Goal: Navigation & Orientation: Find specific page/section

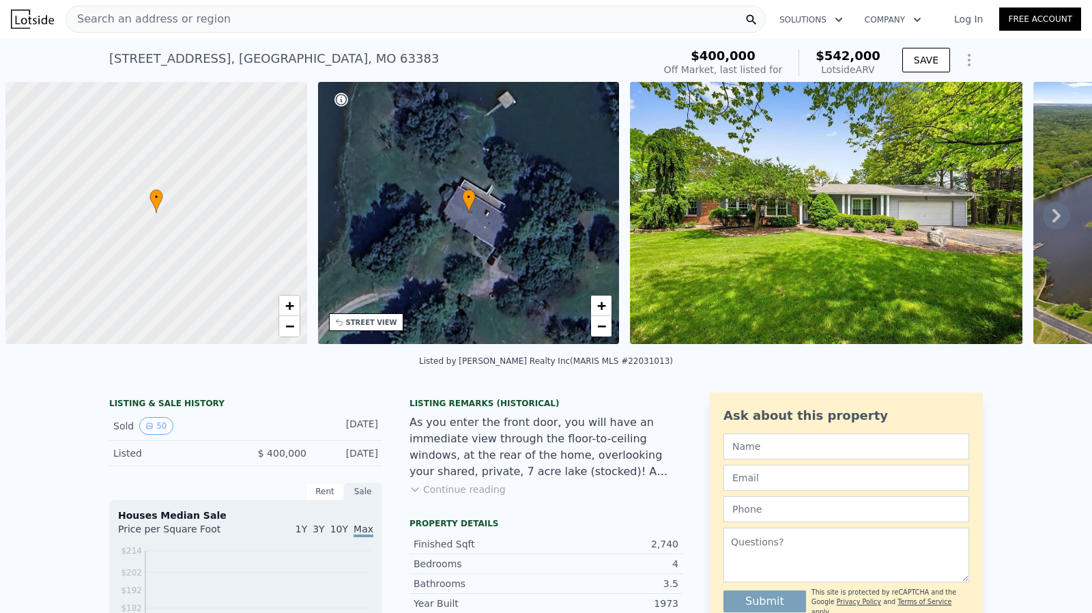
scroll to position [0, 5]
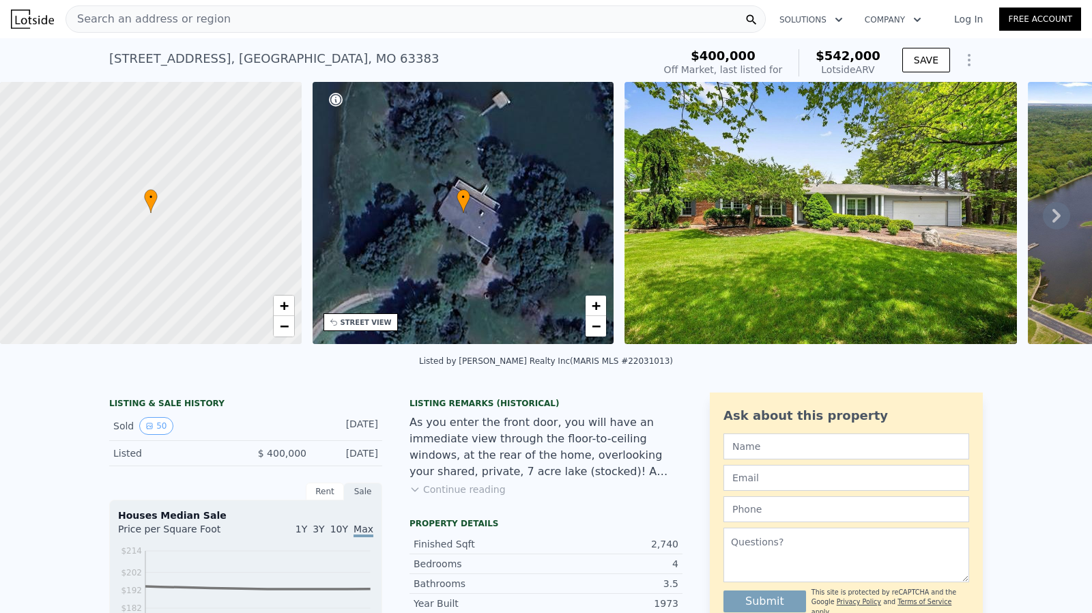
click at [1050, 219] on icon at bounding box center [1056, 215] width 27 height 27
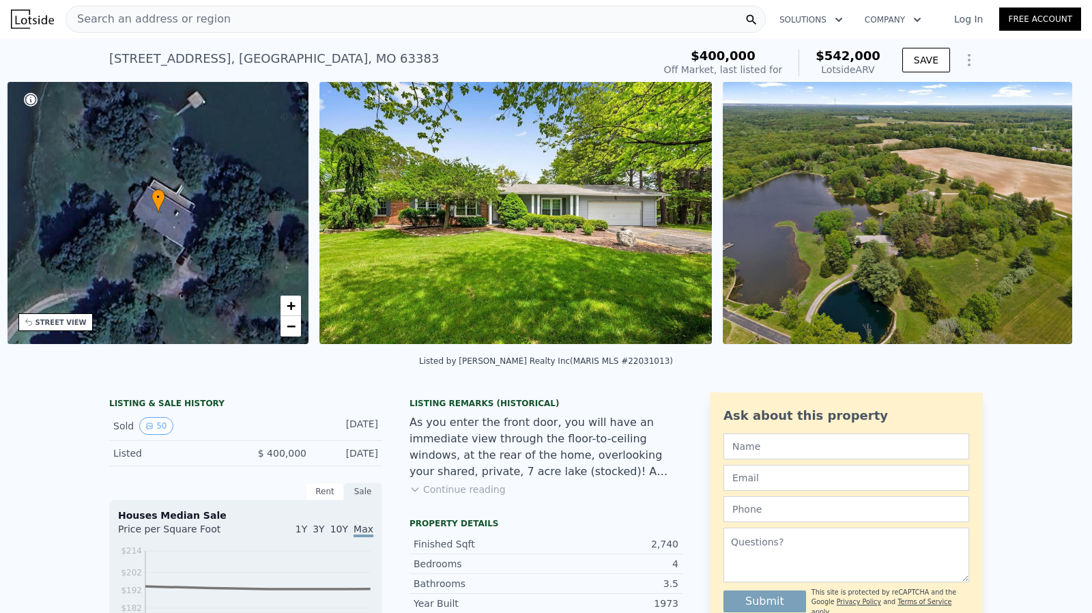
scroll to position [0, 317]
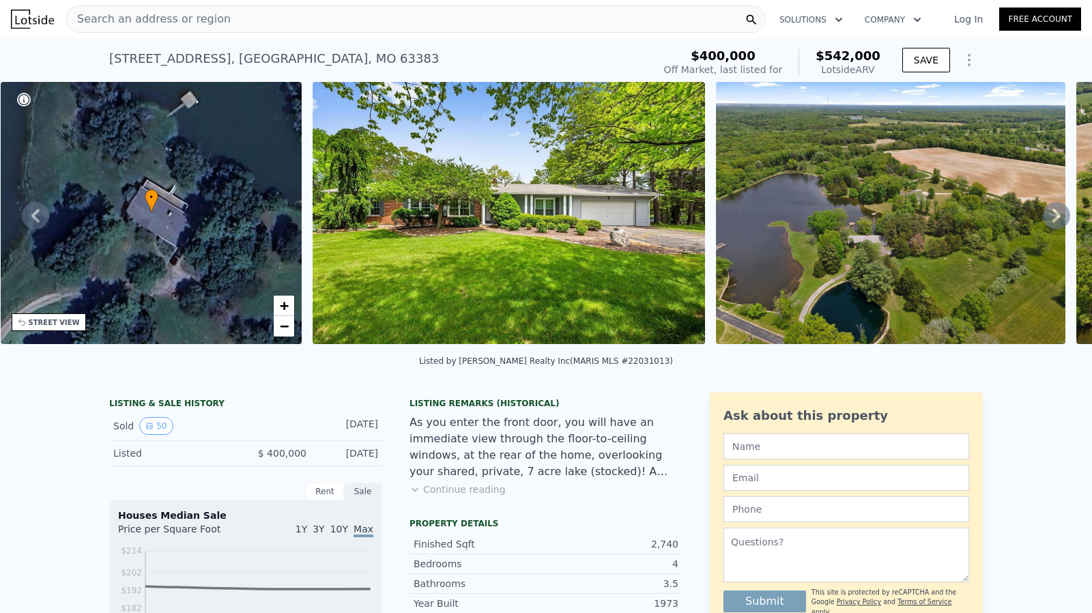
click at [1052, 216] on icon at bounding box center [1056, 216] width 8 height 14
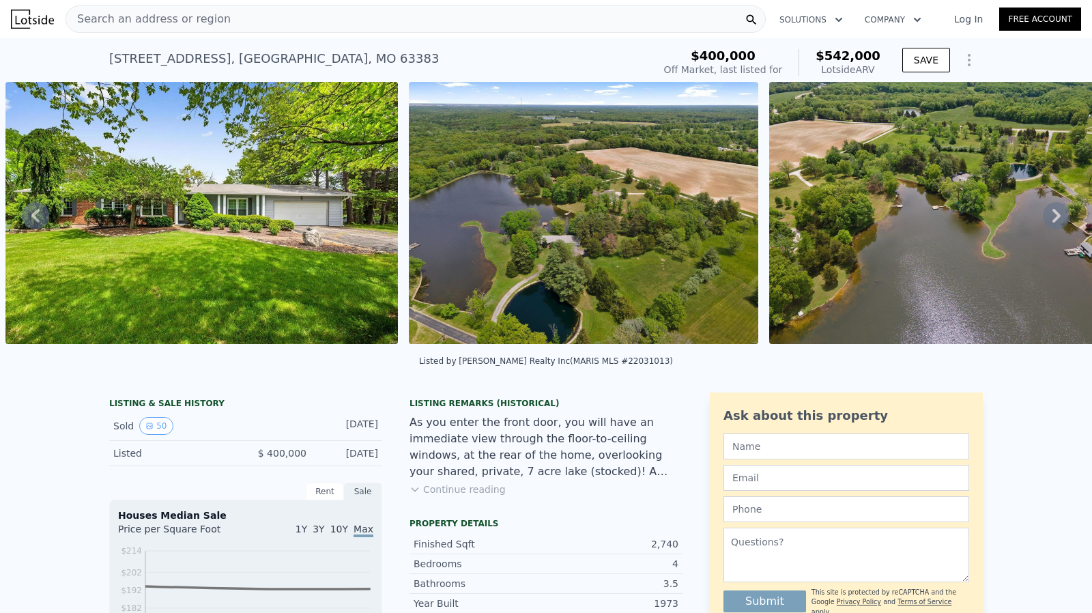
click at [1052, 216] on icon at bounding box center [1056, 216] width 8 height 14
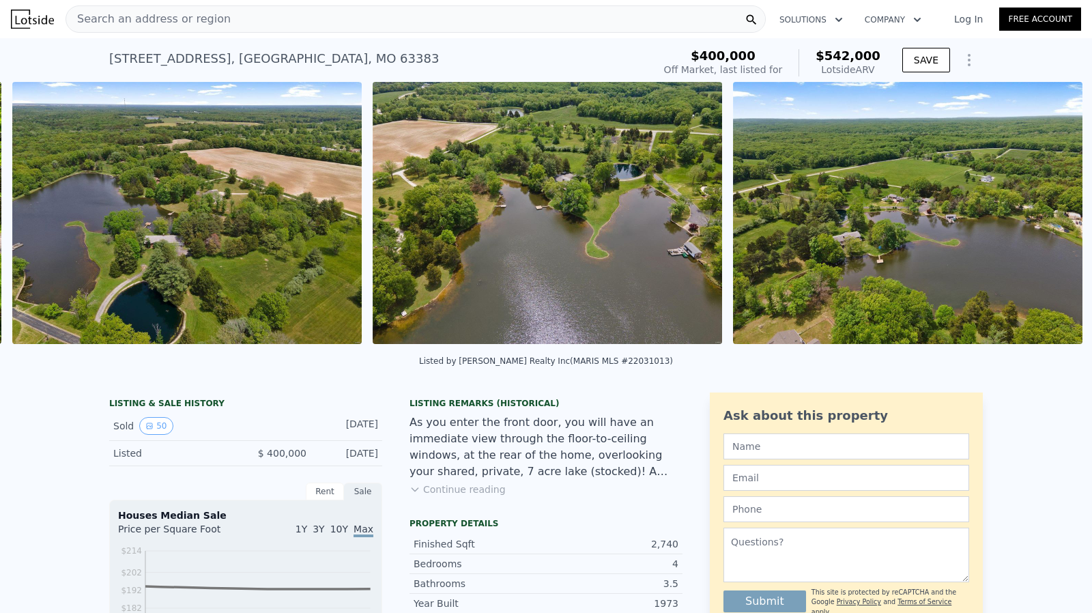
scroll to position [0, 1028]
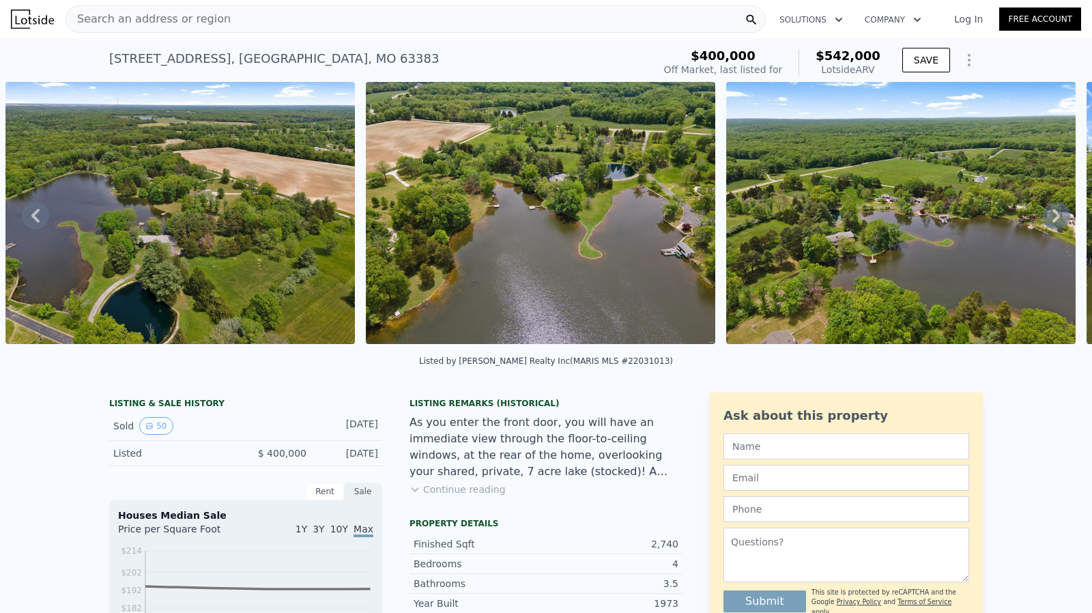
click at [1052, 216] on icon at bounding box center [1056, 216] width 8 height 14
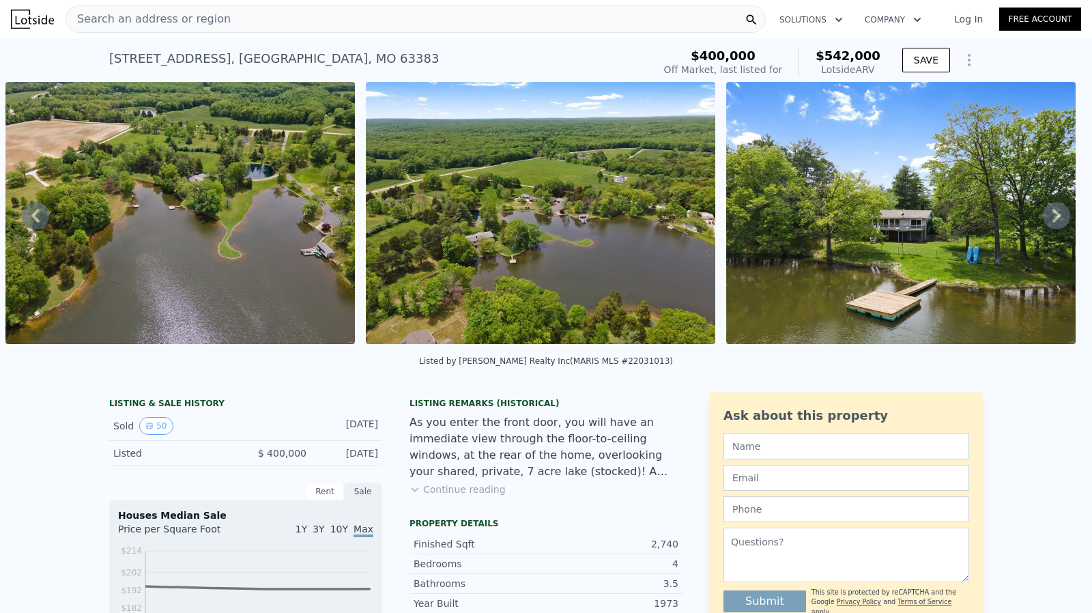
click at [1052, 216] on icon at bounding box center [1056, 216] width 8 height 14
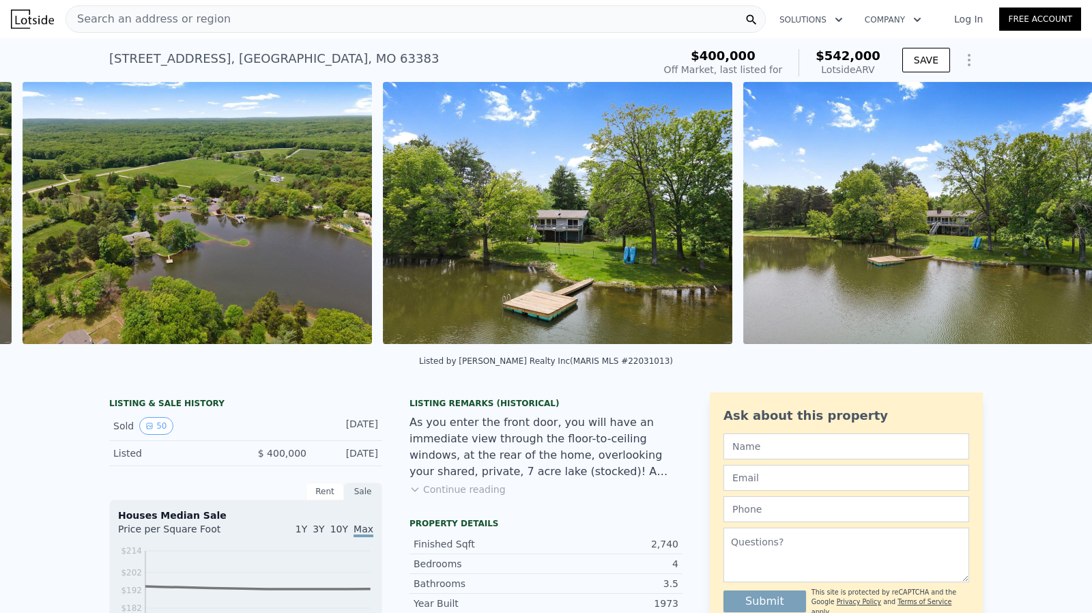
scroll to position [0, 1749]
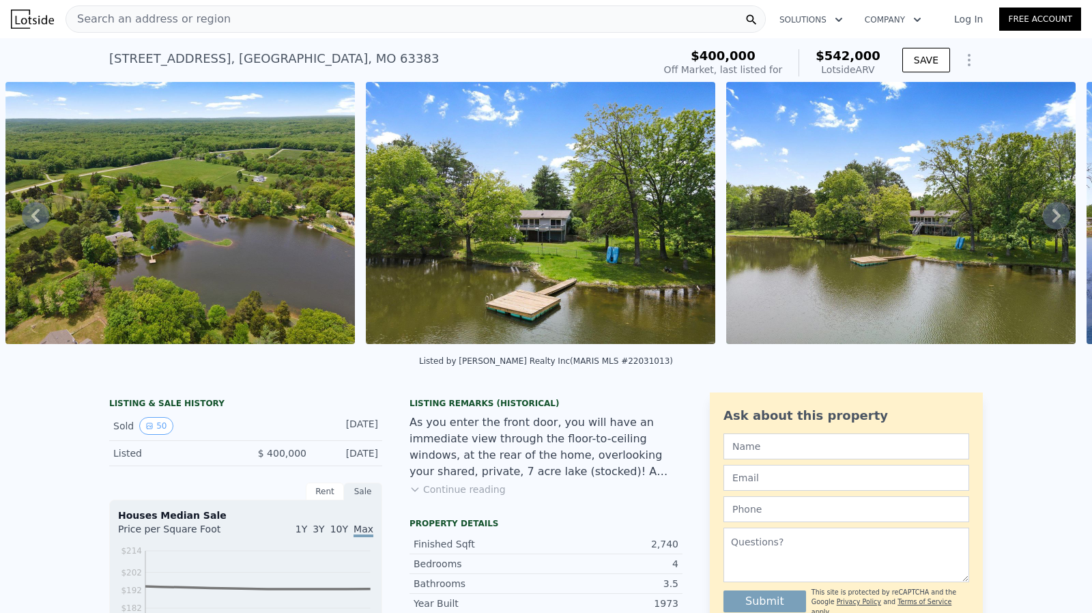
click at [1052, 216] on icon at bounding box center [1056, 216] width 8 height 14
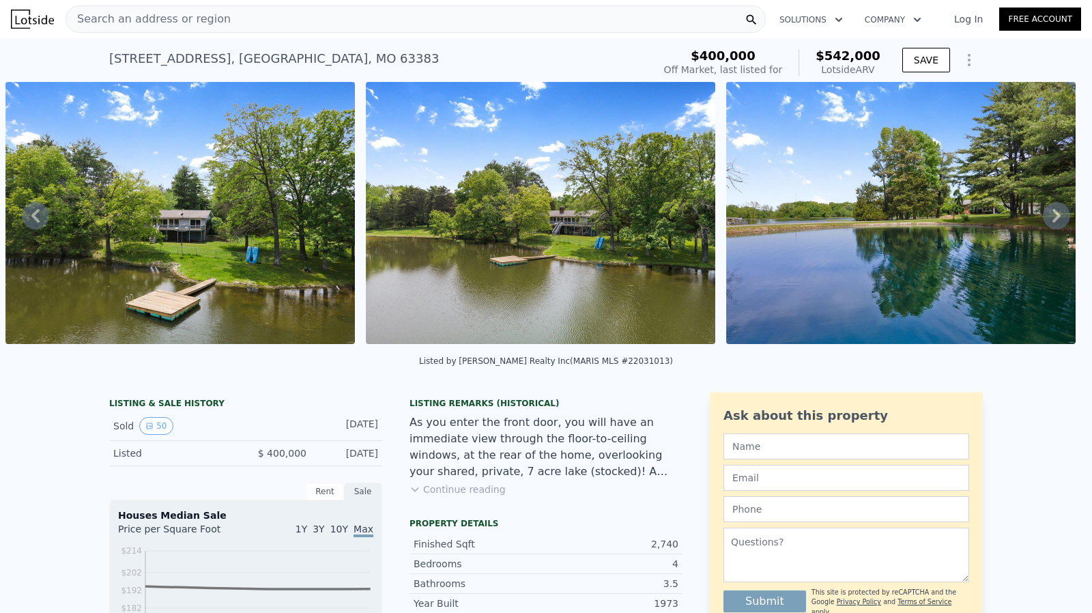
click at [1052, 216] on icon at bounding box center [1056, 216] width 8 height 14
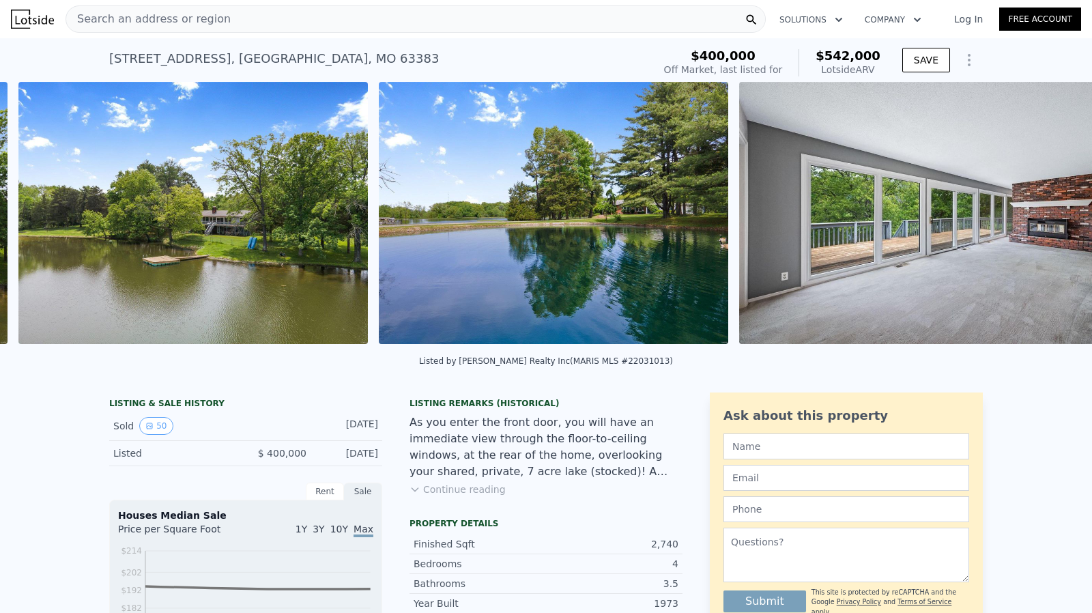
scroll to position [0, 2469]
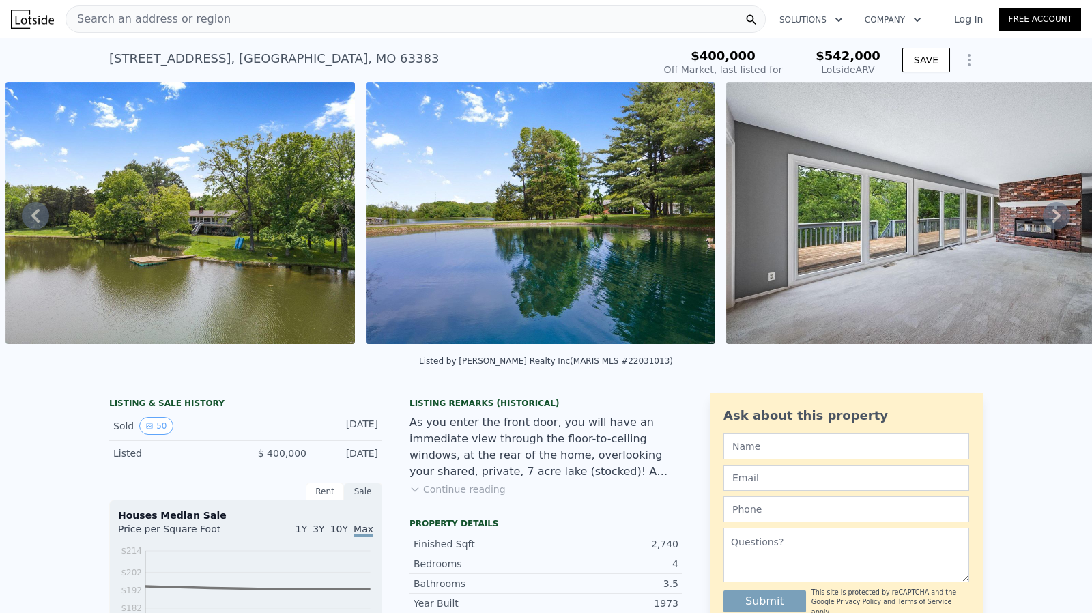
click at [1052, 216] on icon at bounding box center [1056, 216] width 8 height 14
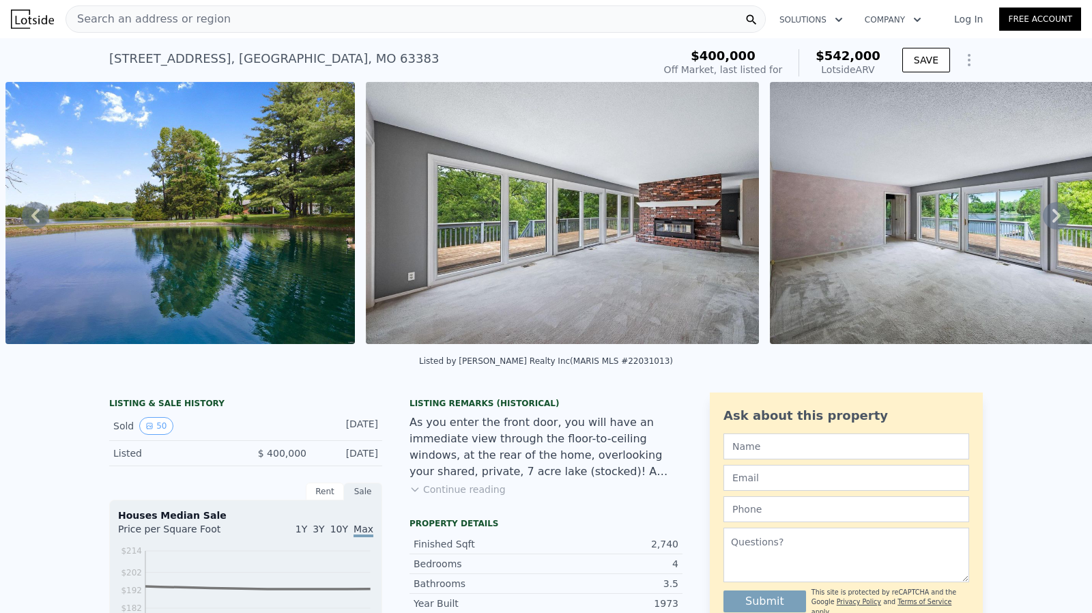
click at [1052, 216] on icon at bounding box center [1056, 216] width 8 height 14
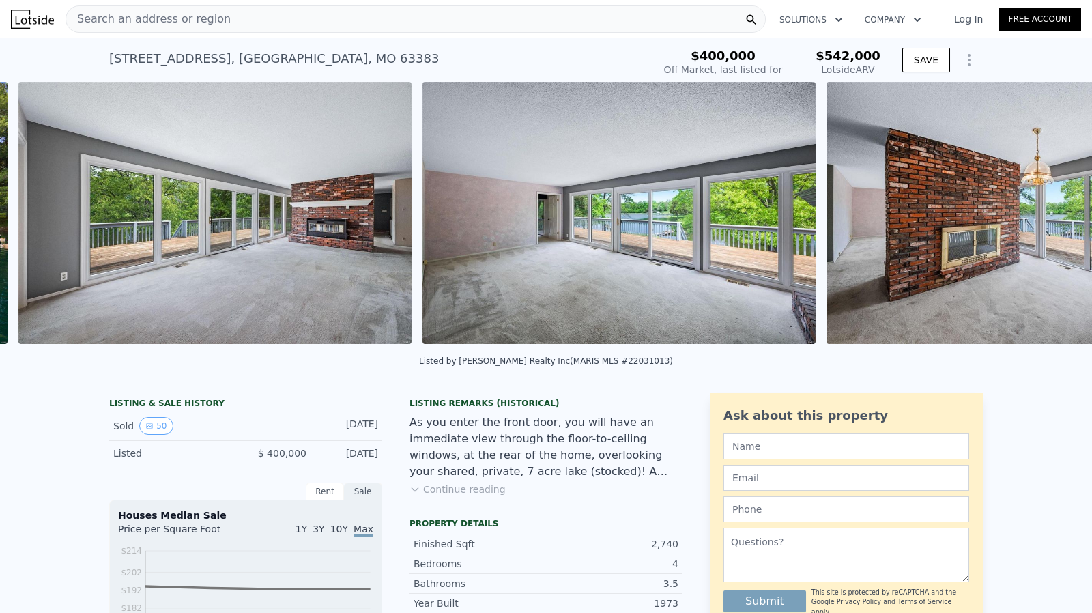
scroll to position [0, 3190]
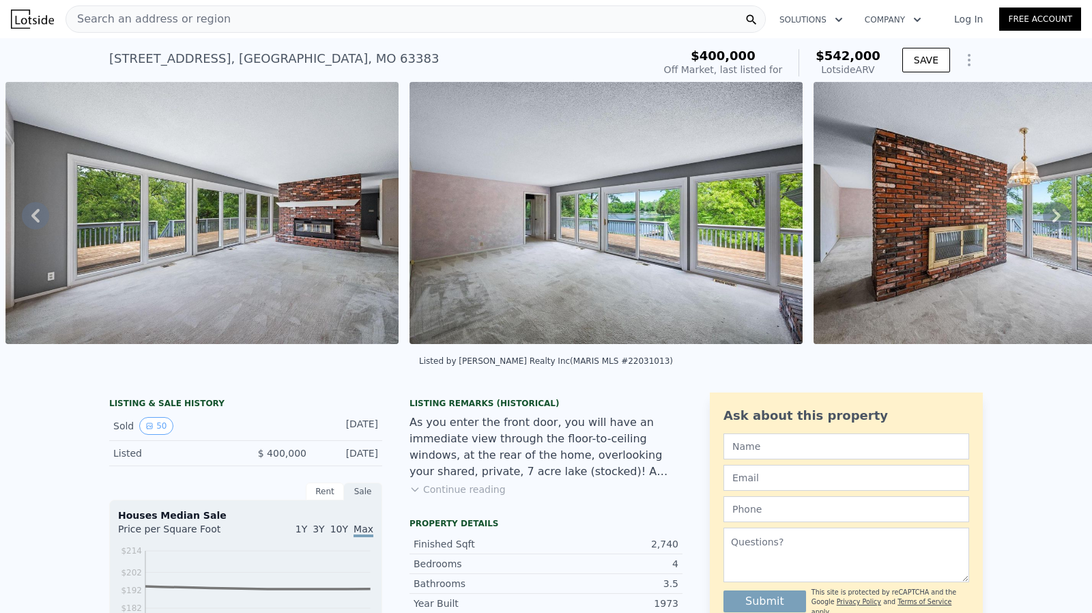
click at [1052, 216] on icon at bounding box center [1056, 216] width 8 height 14
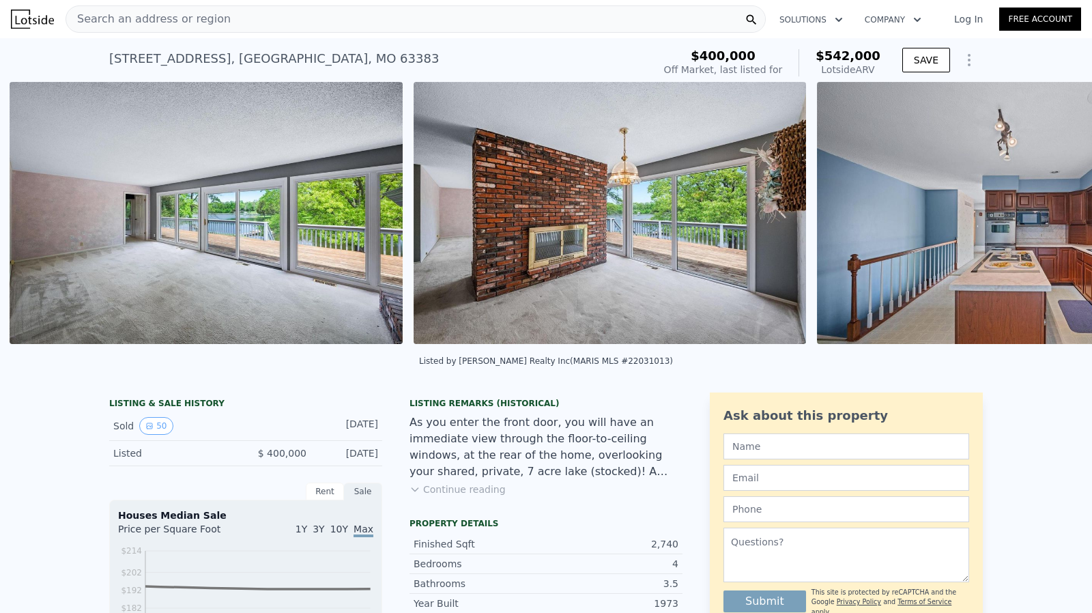
scroll to position [0, 3594]
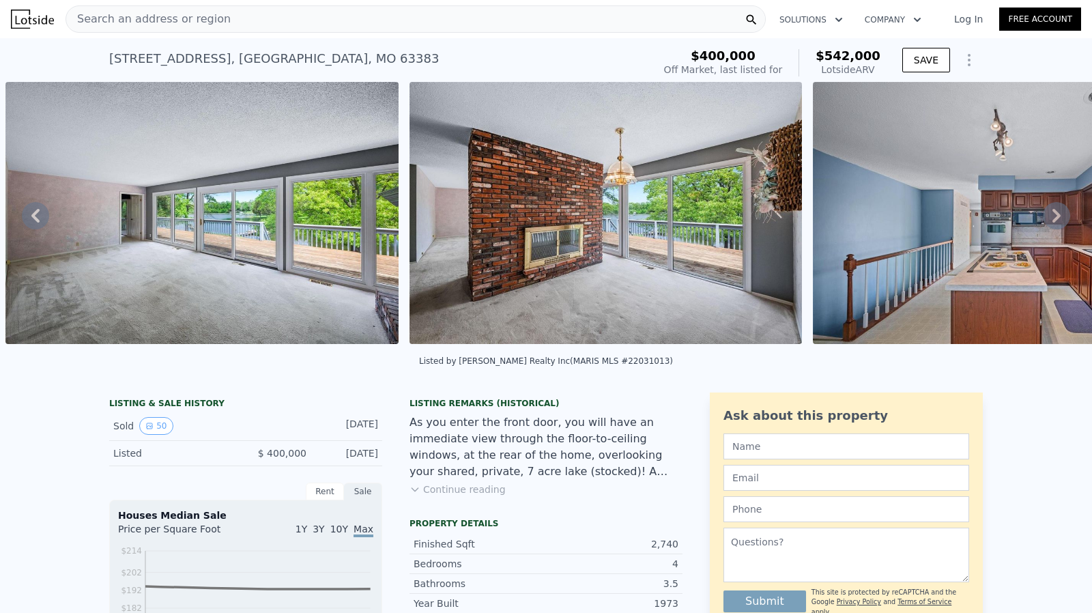
click at [1052, 216] on icon at bounding box center [1056, 216] width 8 height 14
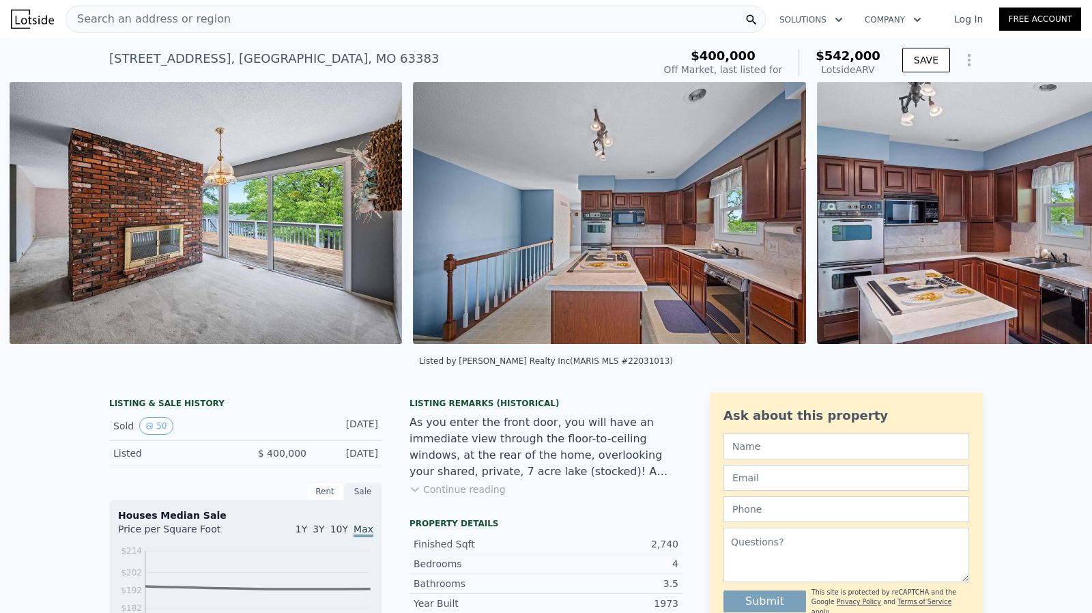
scroll to position [0, 3997]
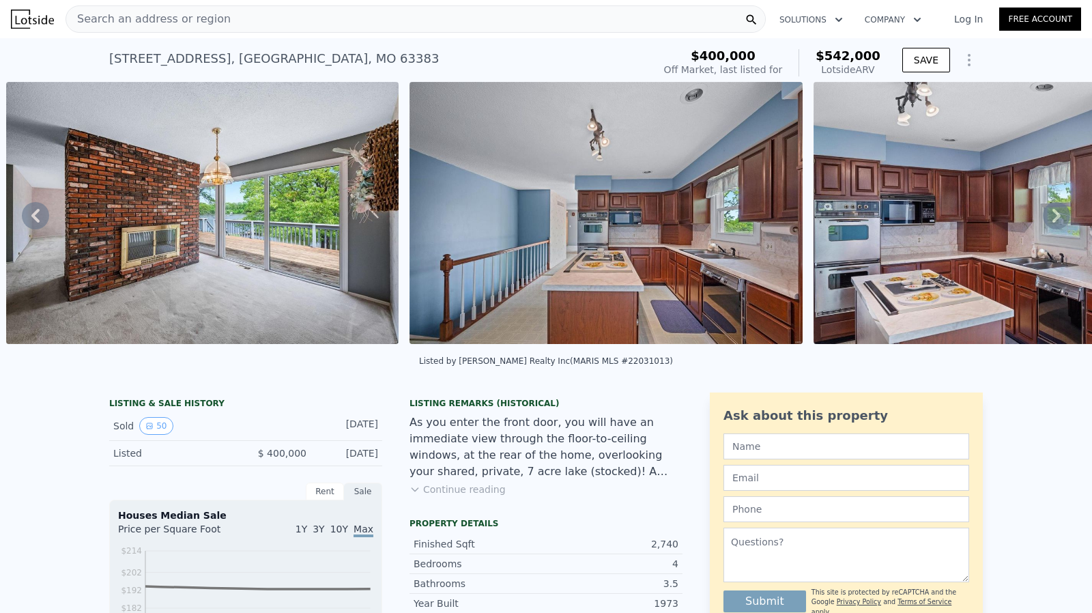
click at [1052, 216] on icon at bounding box center [1056, 216] width 8 height 14
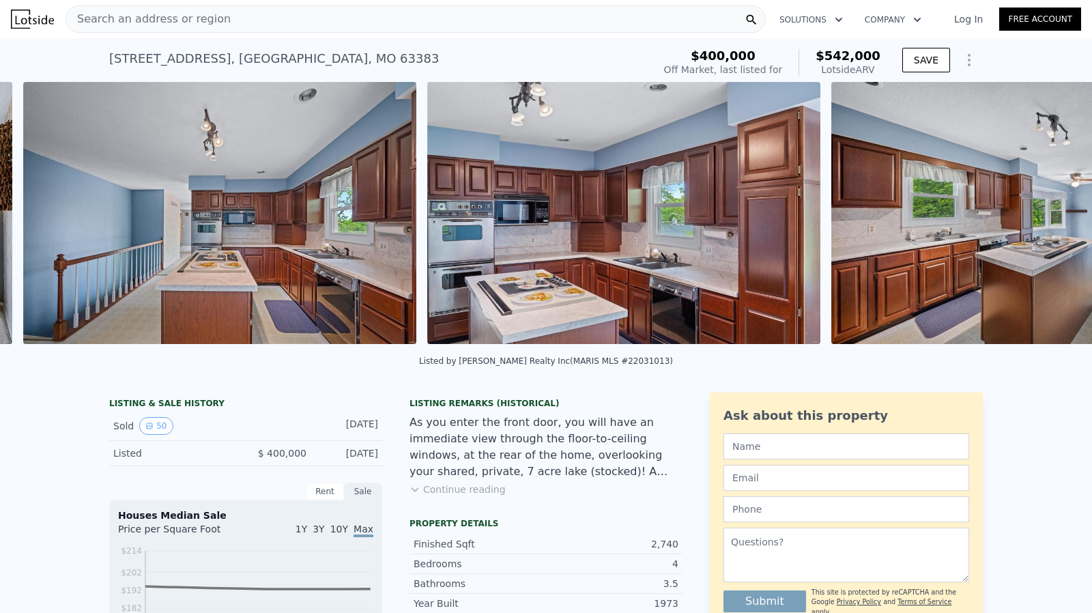
scroll to position [0, 4401]
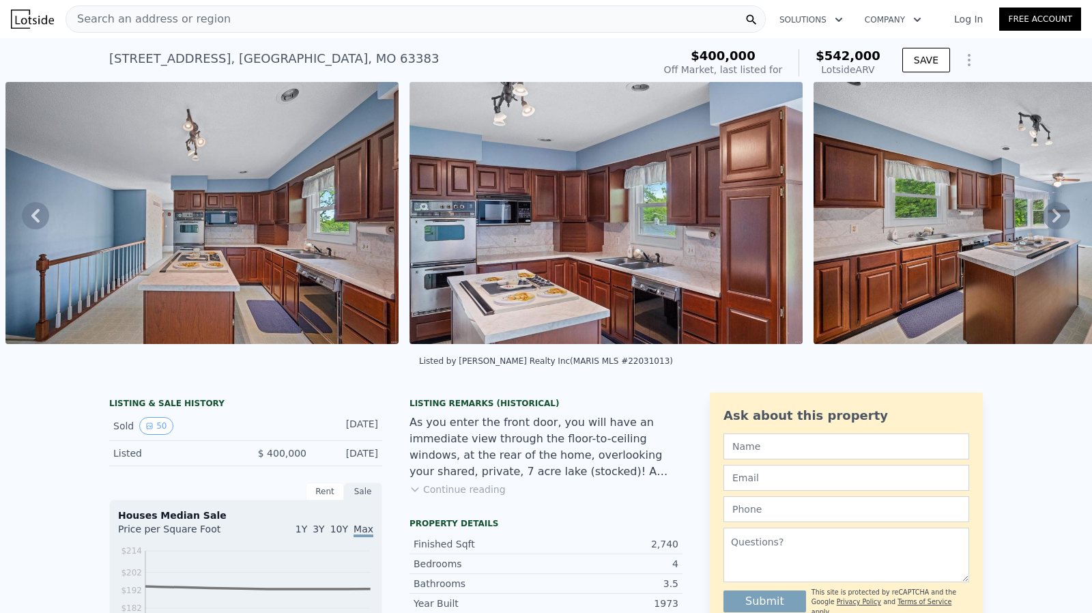
click at [1052, 216] on icon at bounding box center [1056, 216] width 8 height 14
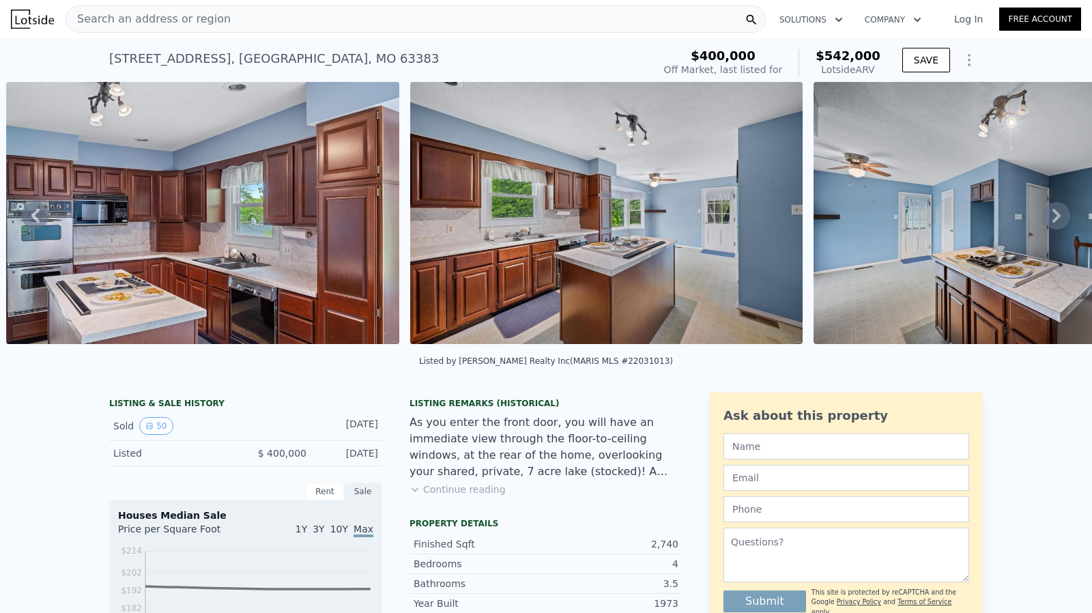
click at [1052, 216] on icon at bounding box center [1056, 216] width 8 height 14
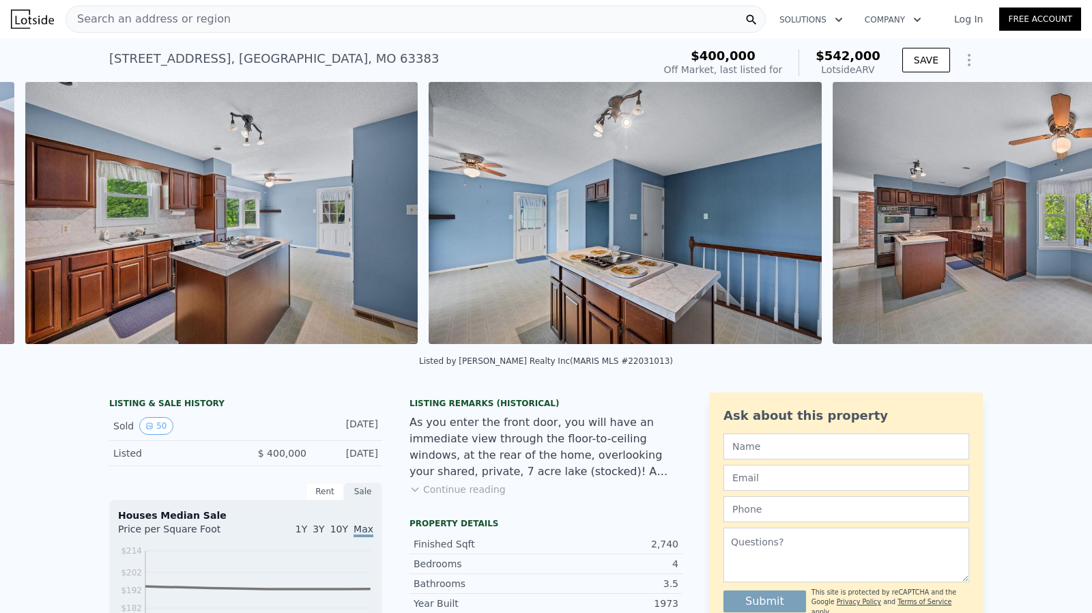
scroll to position [0, 5209]
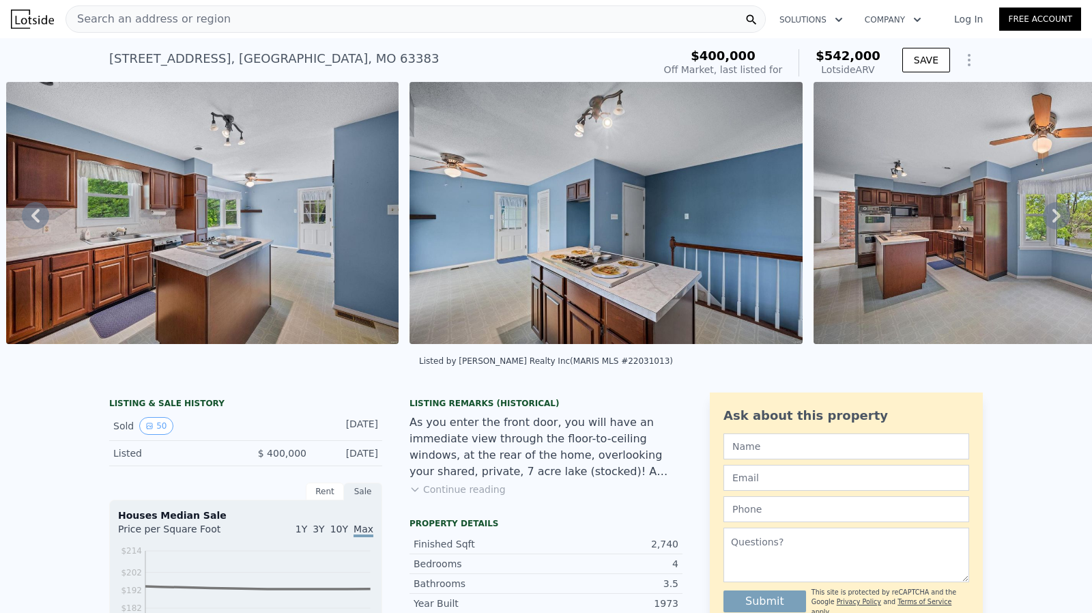
click at [1052, 216] on icon at bounding box center [1056, 216] width 8 height 14
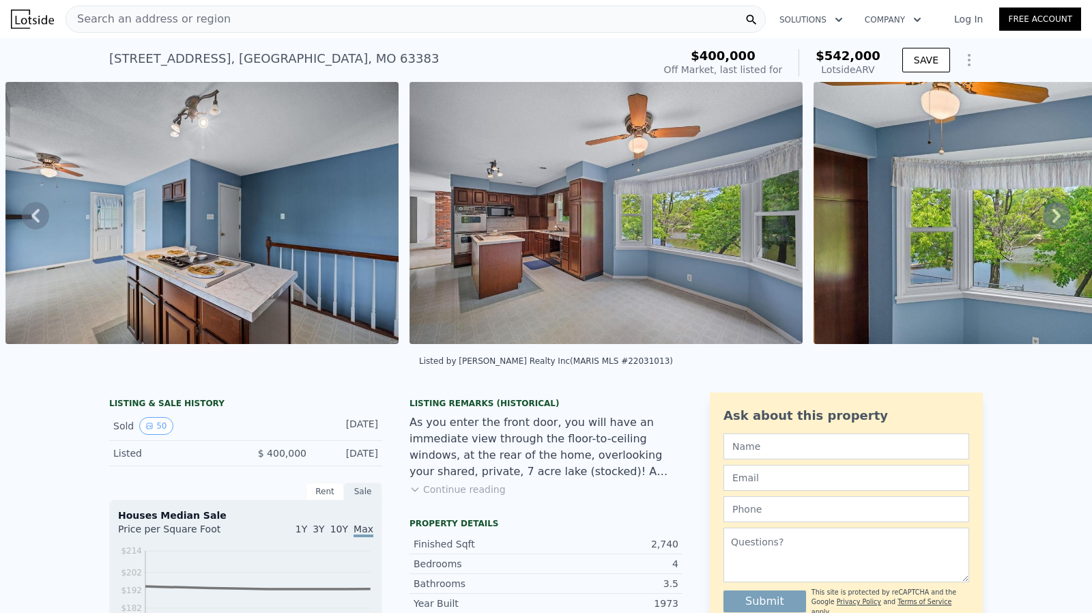
click at [1052, 216] on icon at bounding box center [1056, 216] width 8 height 14
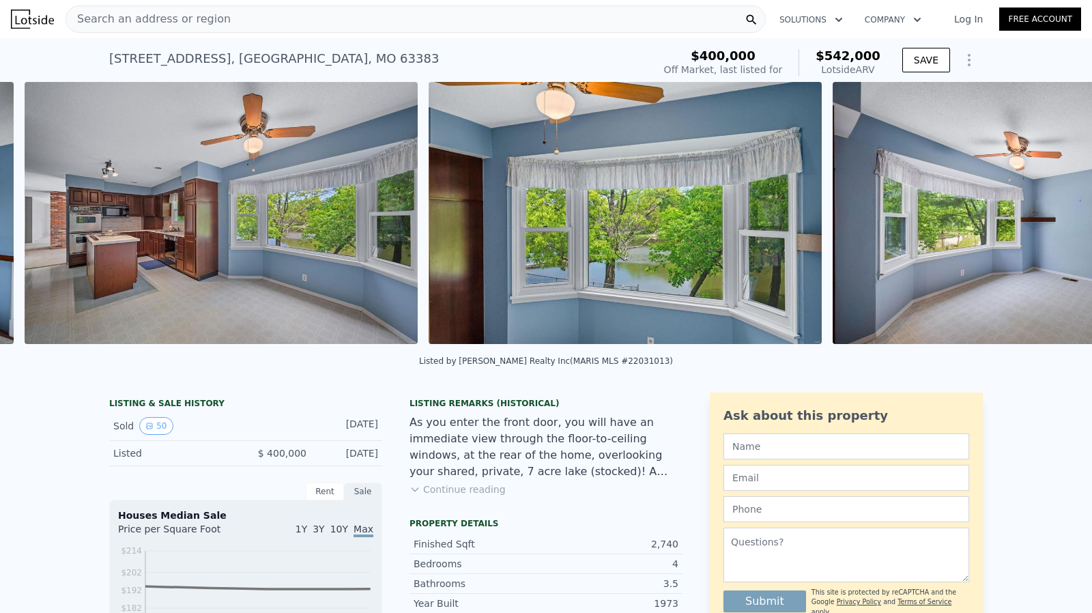
scroll to position [0, 6017]
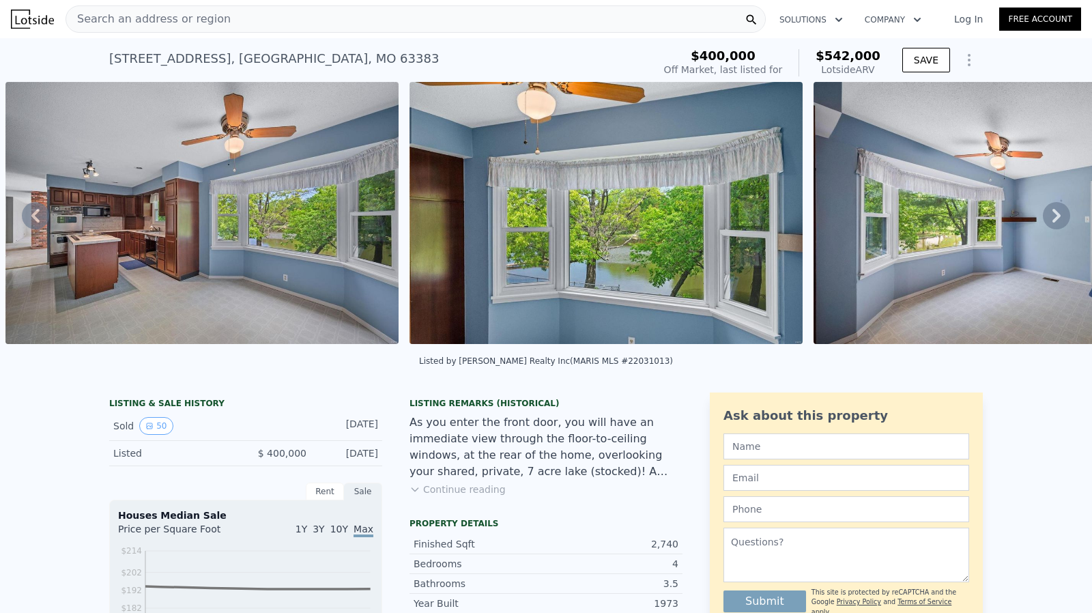
click at [1052, 216] on icon at bounding box center [1056, 216] width 8 height 14
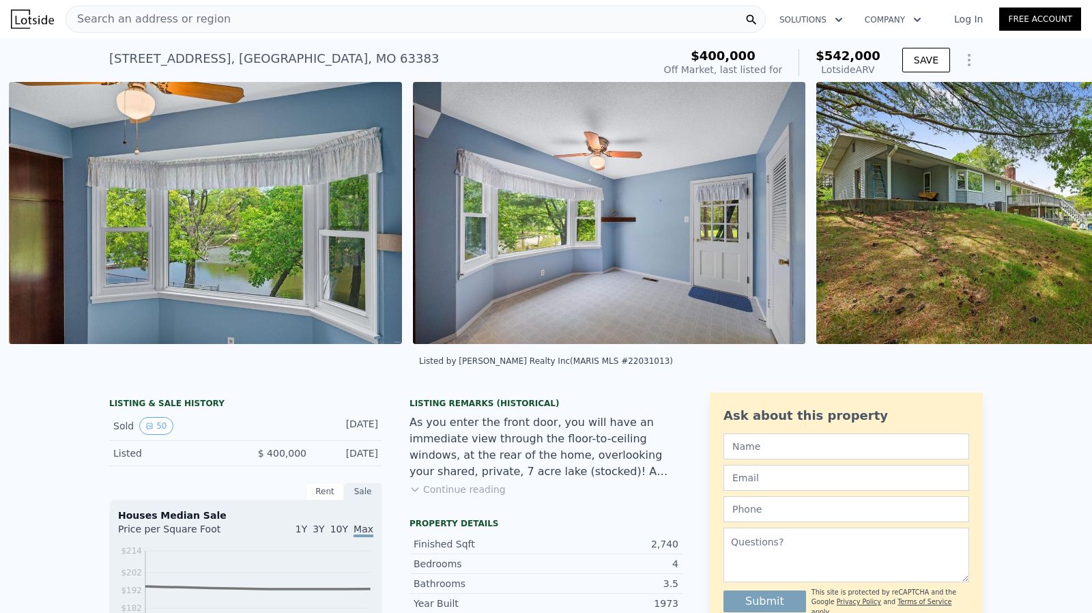
scroll to position [0, 6421]
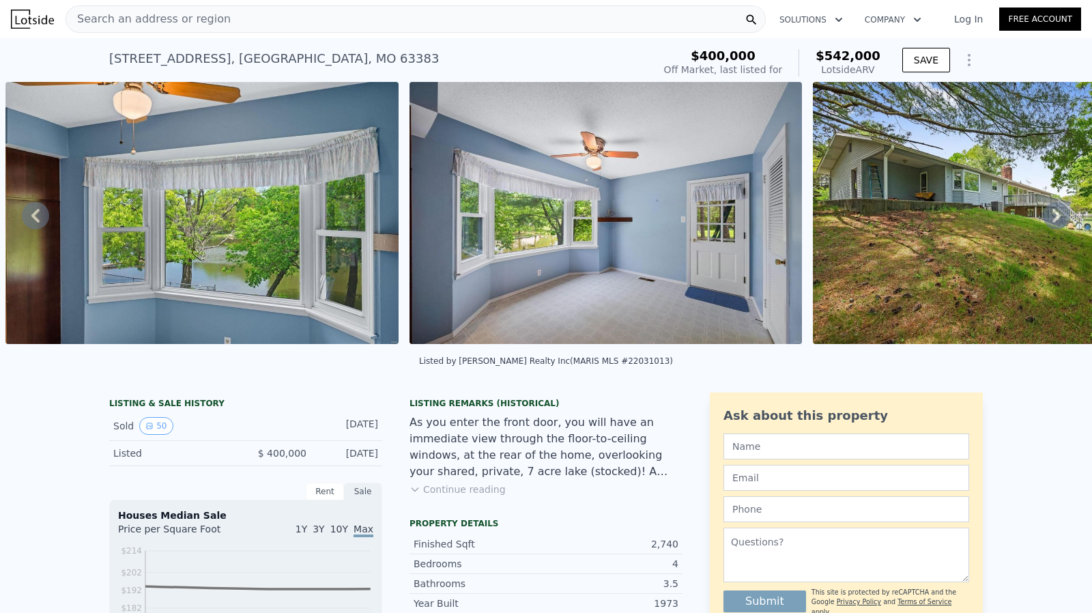
click at [1052, 216] on icon at bounding box center [1056, 216] width 8 height 14
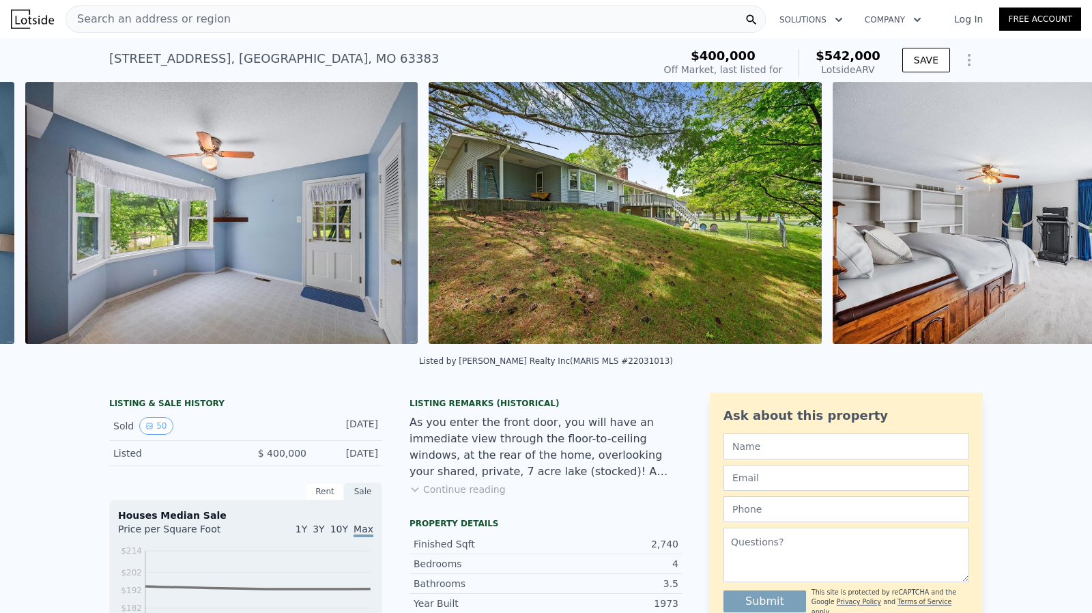
scroll to position [0, 6824]
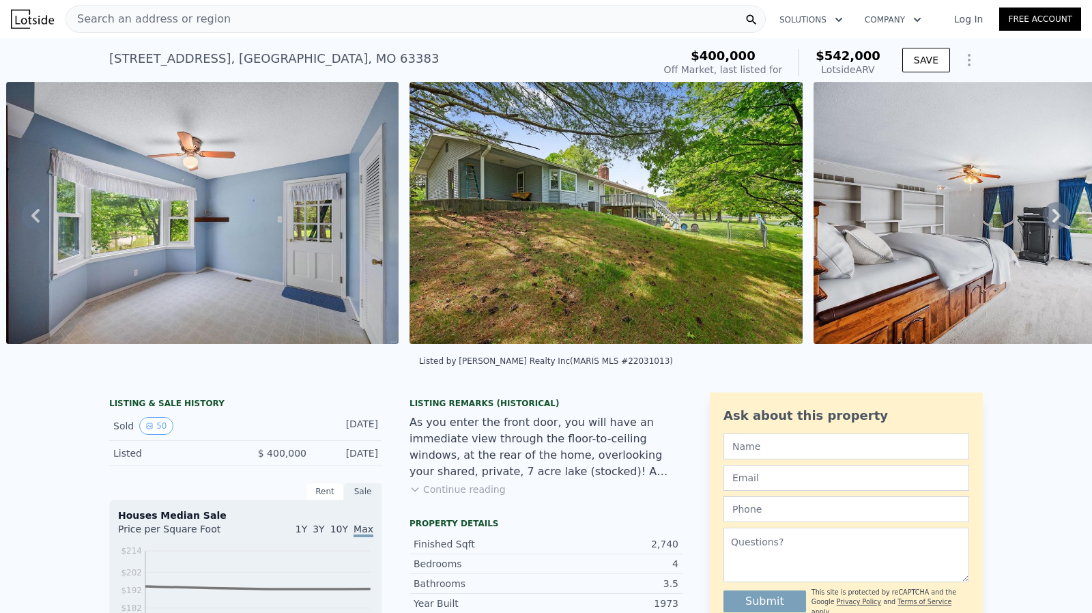
click at [1052, 216] on icon at bounding box center [1056, 216] width 8 height 14
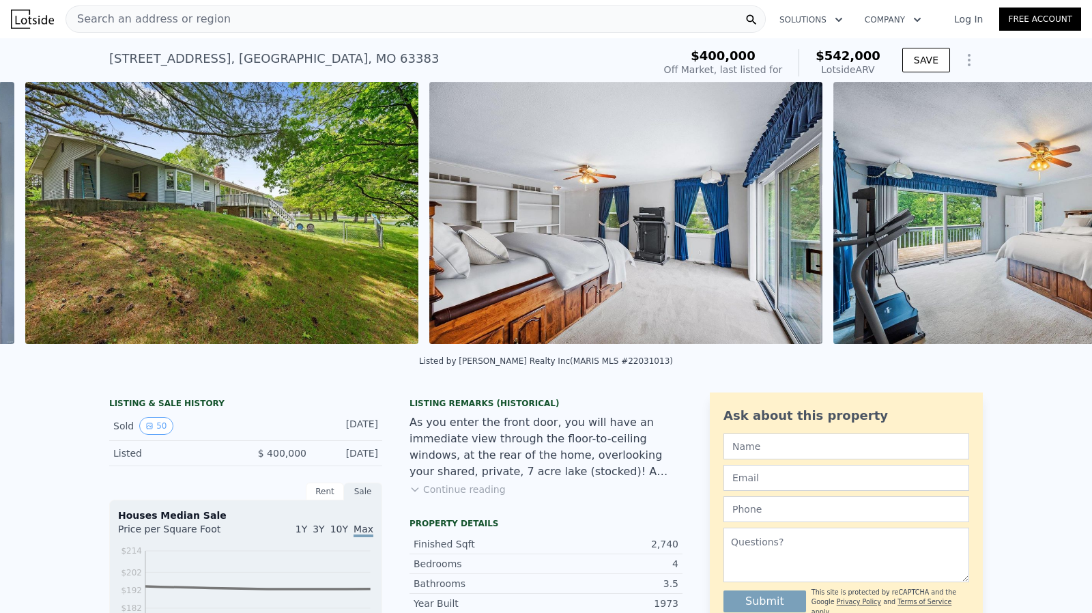
scroll to position [0, 7228]
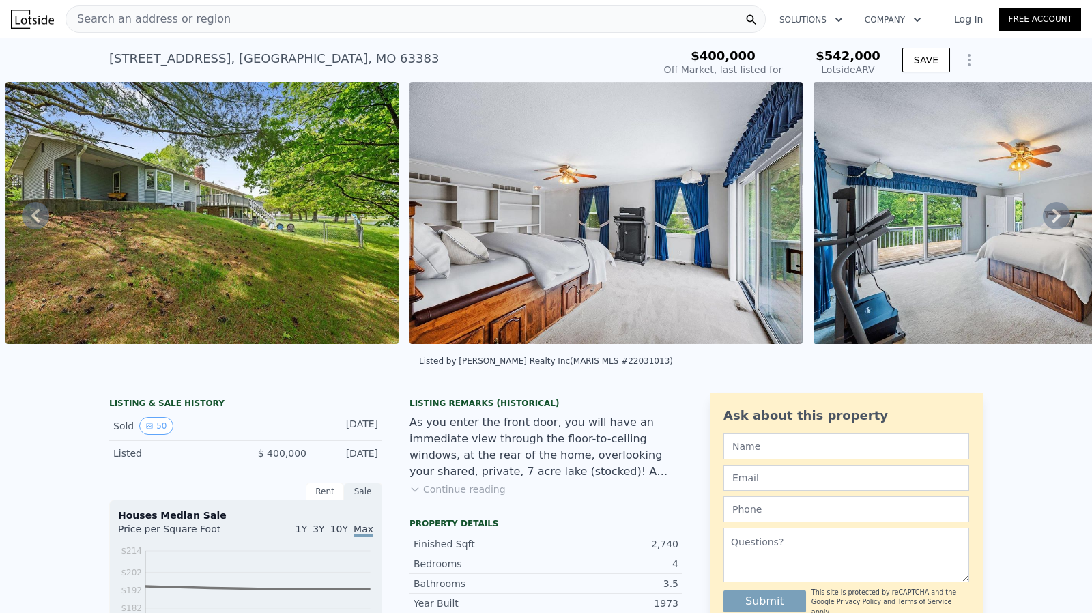
click at [1052, 216] on icon at bounding box center [1056, 216] width 8 height 14
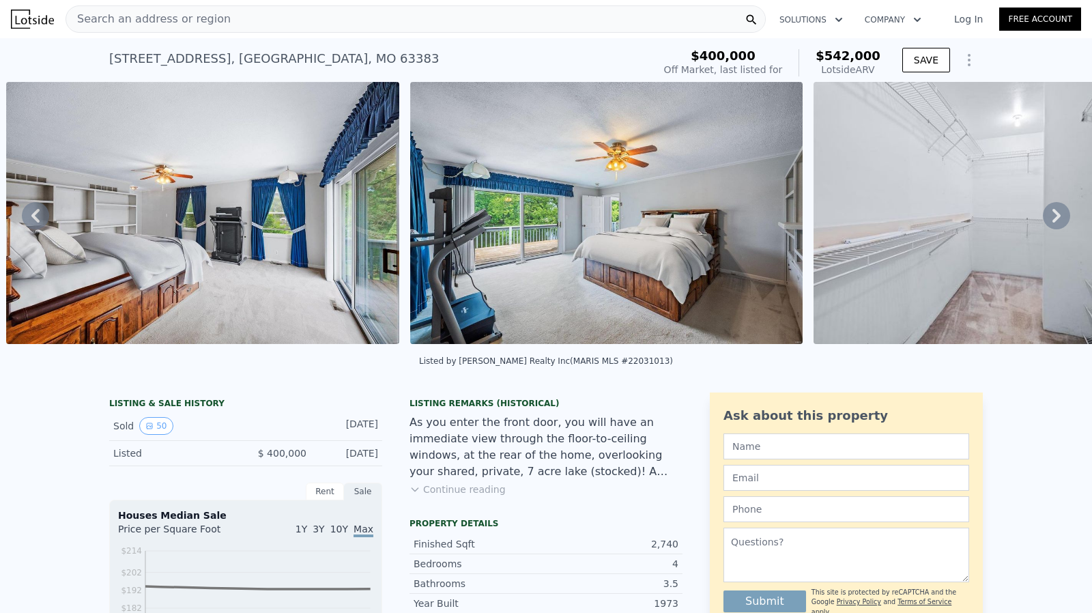
click at [1052, 216] on icon at bounding box center [1056, 216] width 8 height 14
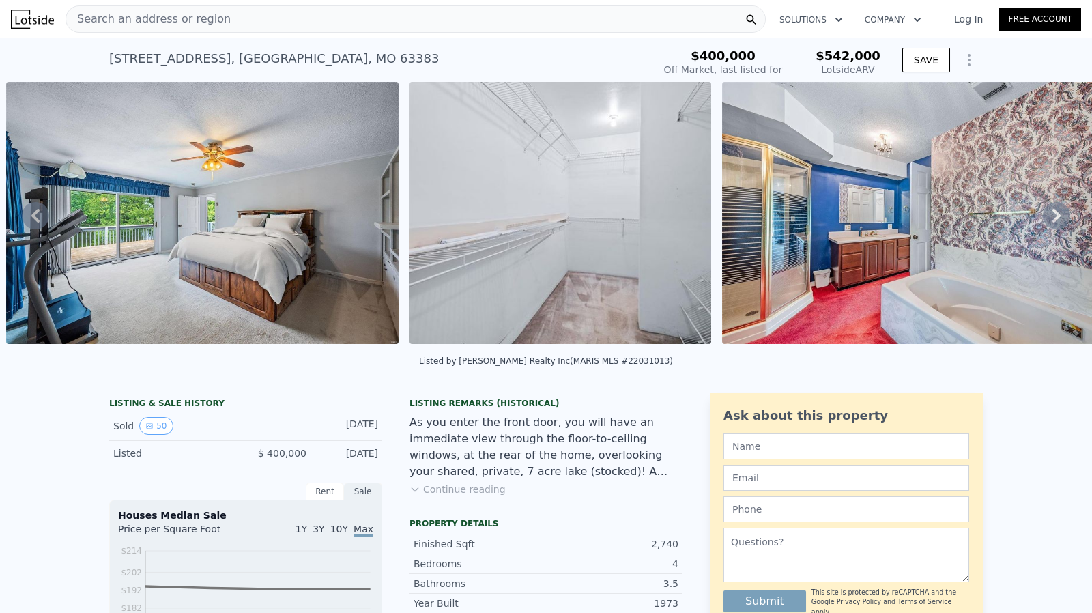
click at [1052, 216] on icon at bounding box center [1056, 216] width 8 height 14
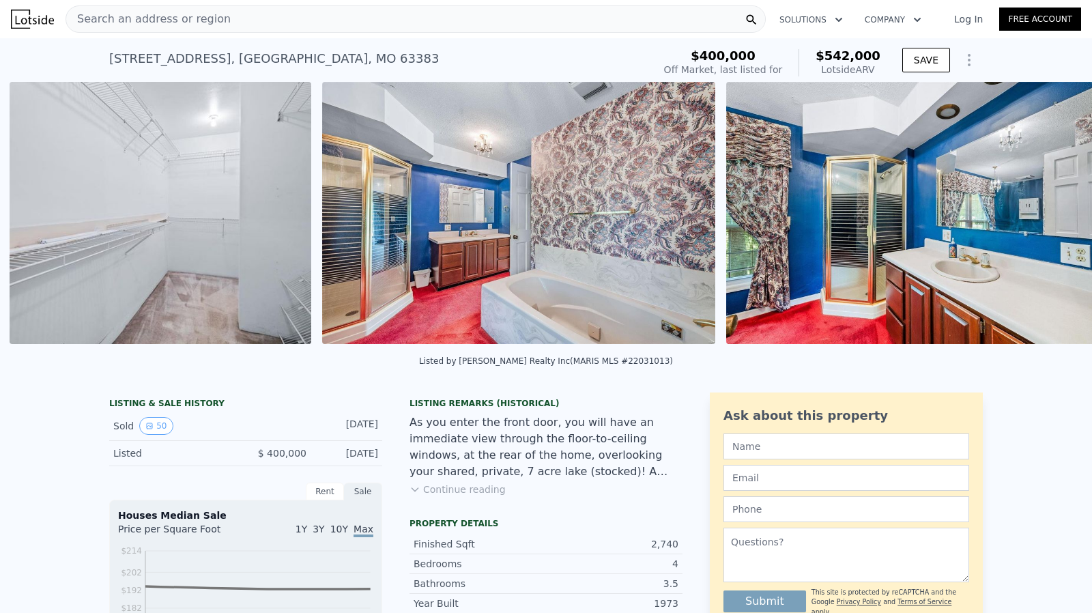
scroll to position [0, 8440]
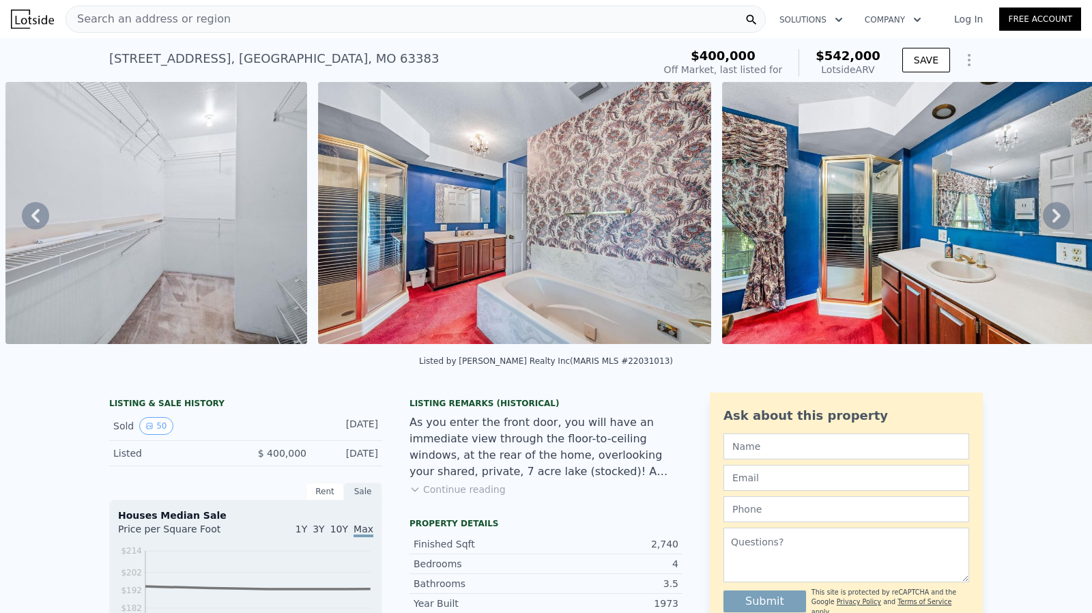
click at [1052, 216] on icon at bounding box center [1056, 216] width 8 height 14
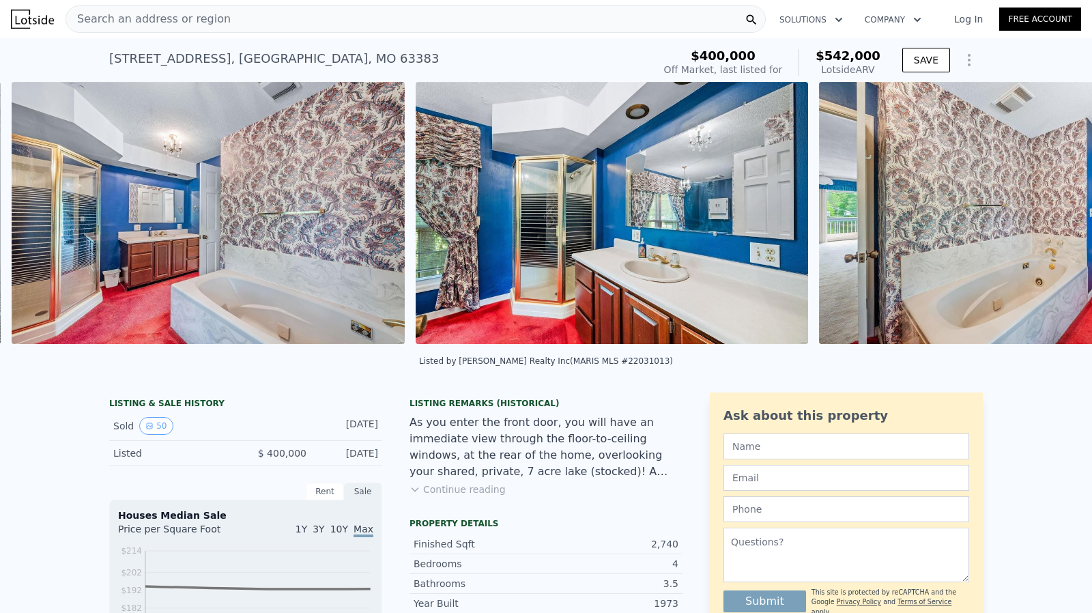
scroll to position [0, 8752]
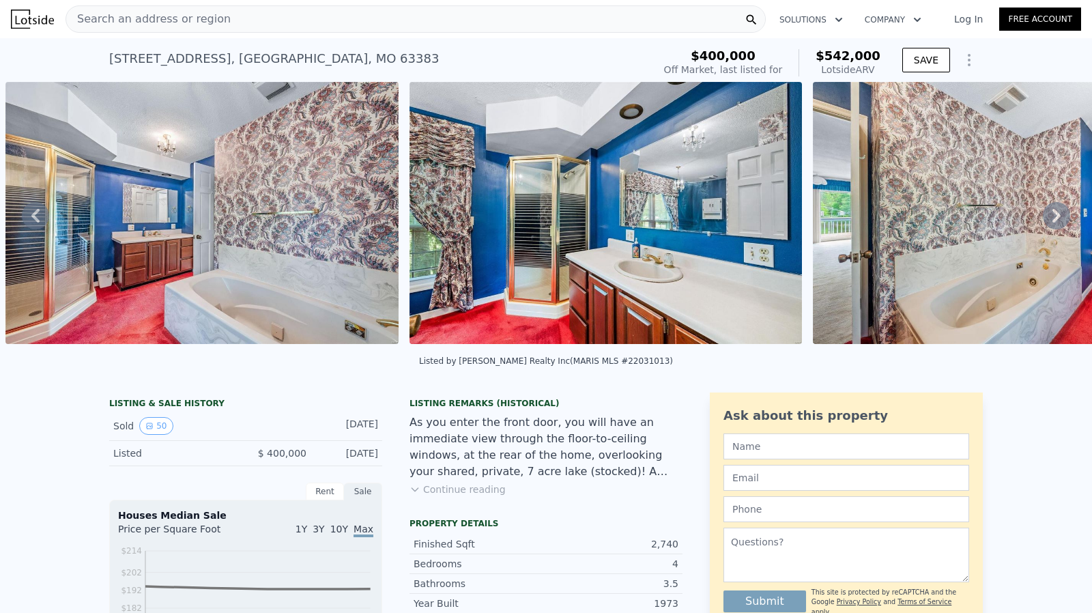
click at [1052, 216] on icon at bounding box center [1056, 216] width 8 height 14
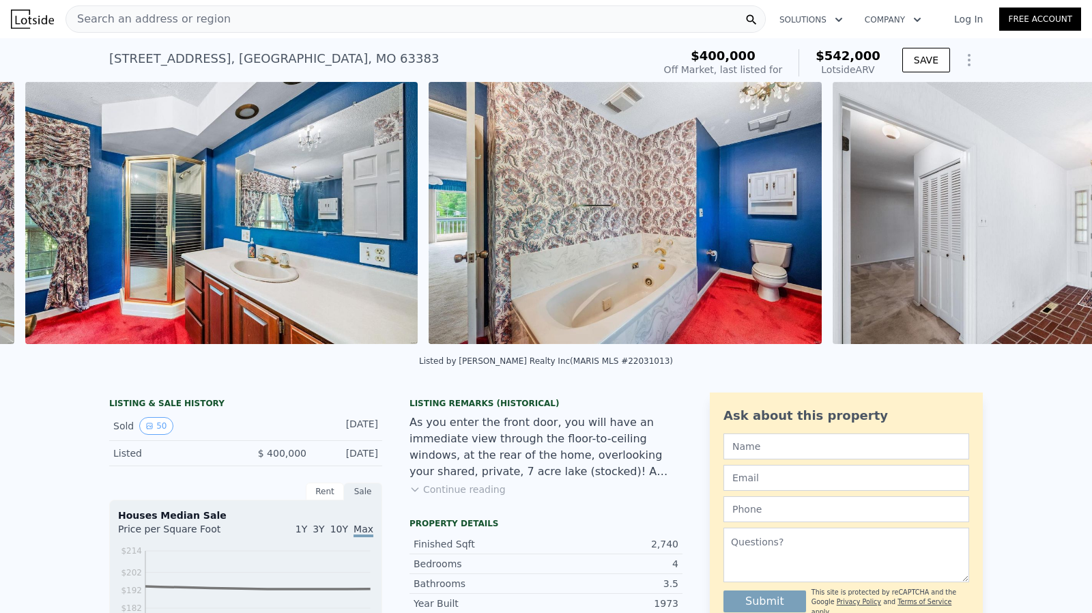
scroll to position [0, 9156]
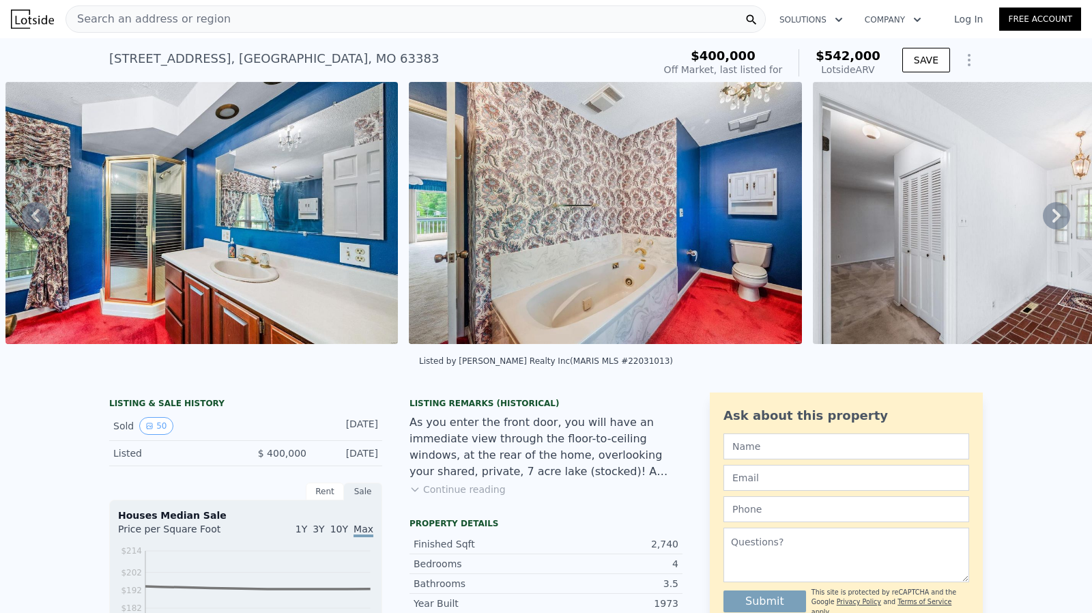
click at [1052, 216] on icon at bounding box center [1056, 216] width 8 height 14
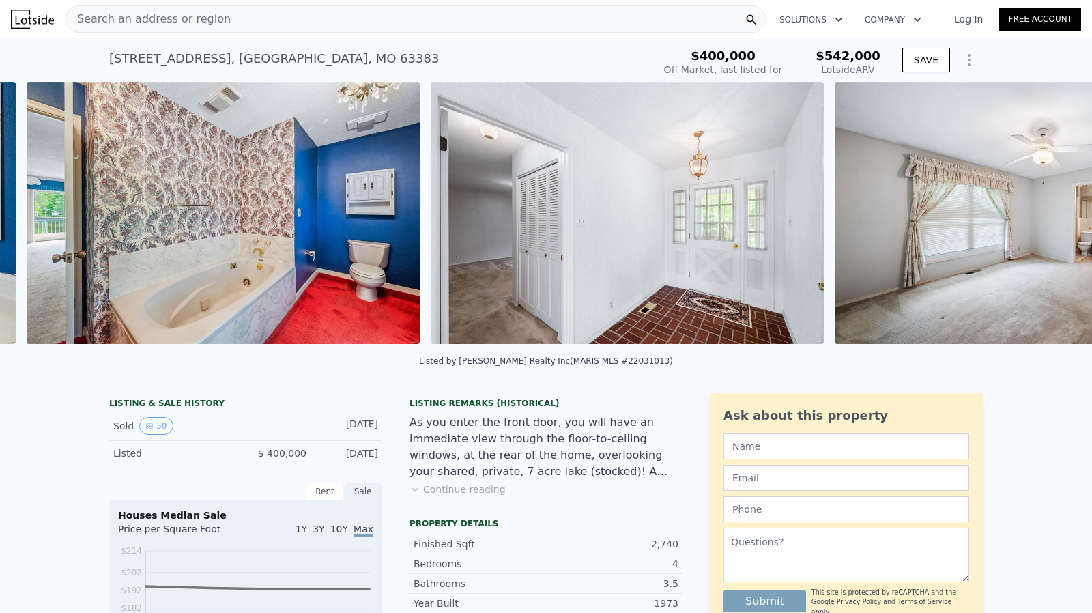
scroll to position [0, 9559]
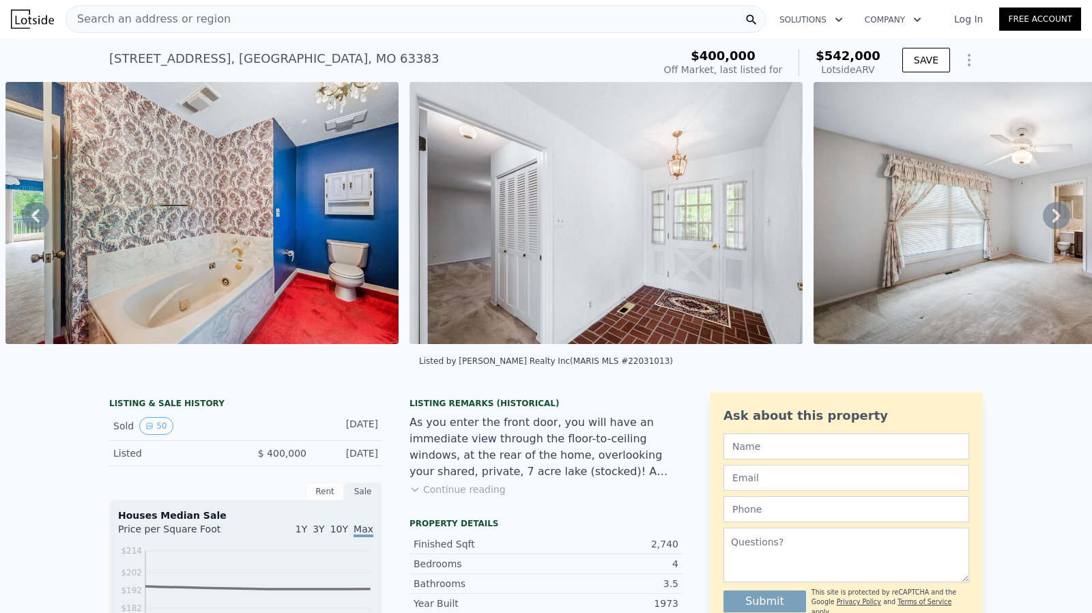
click at [1052, 216] on icon at bounding box center [1056, 216] width 8 height 14
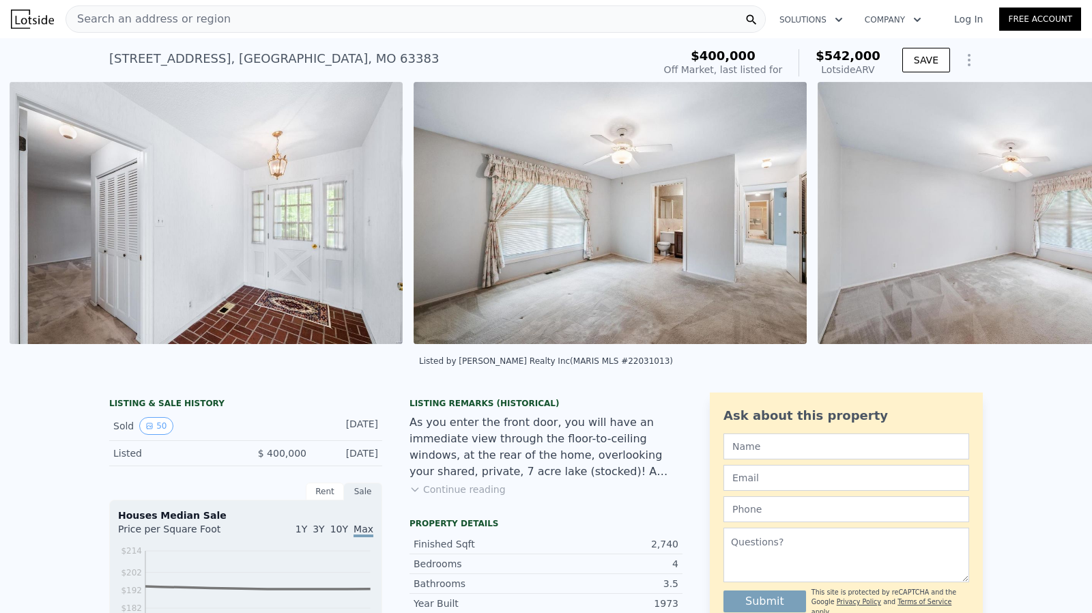
scroll to position [0, 9963]
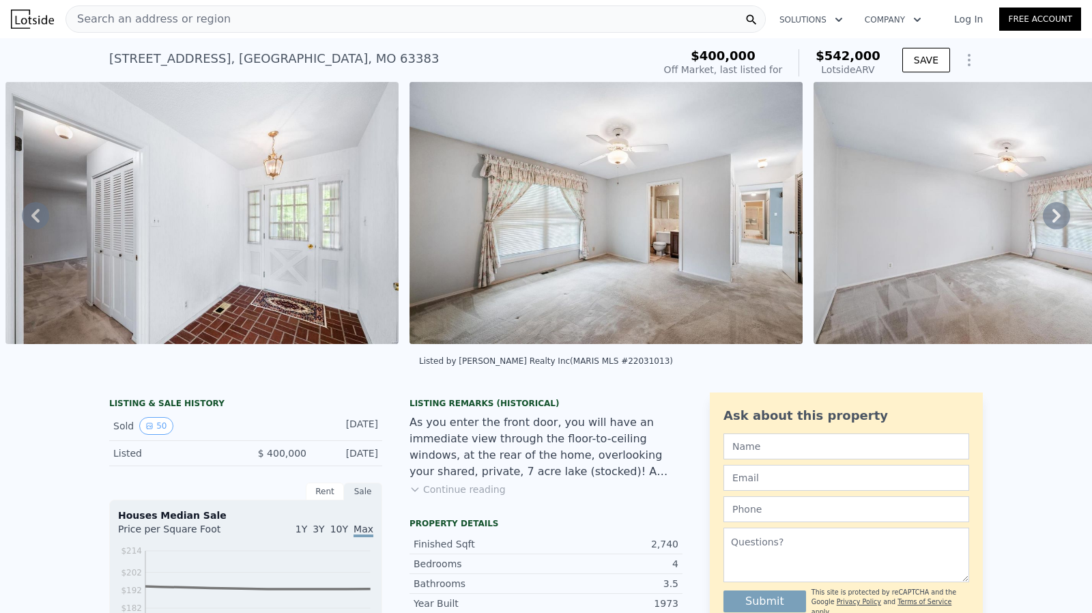
click at [1052, 216] on icon at bounding box center [1056, 216] width 8 height 14
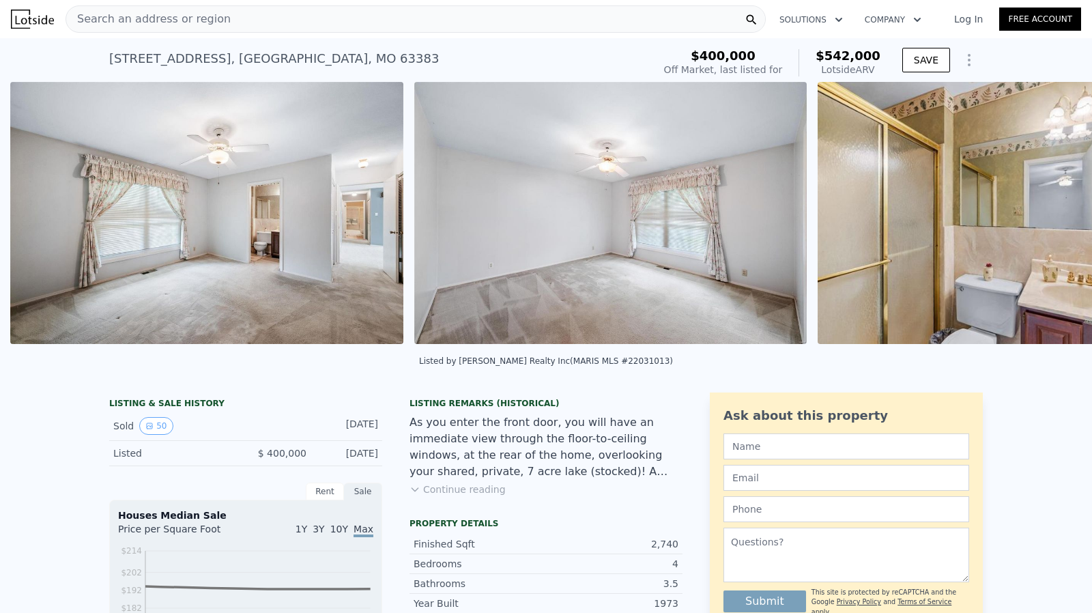
scroll to position [0, 10367]
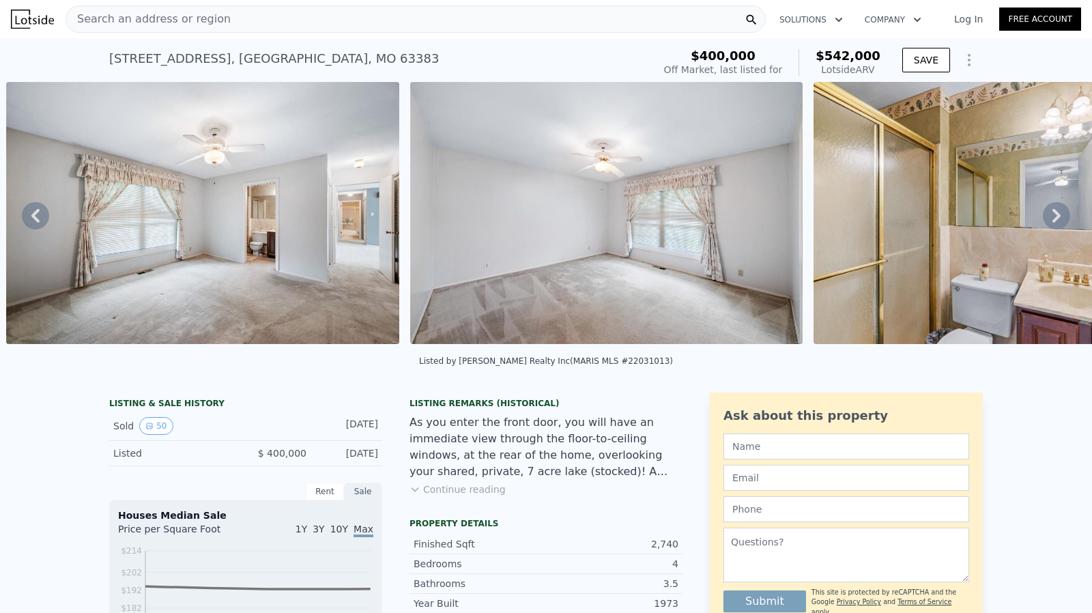
click at [1052, 216] on icon at bounding box center [1056, 216] width 8 height 14
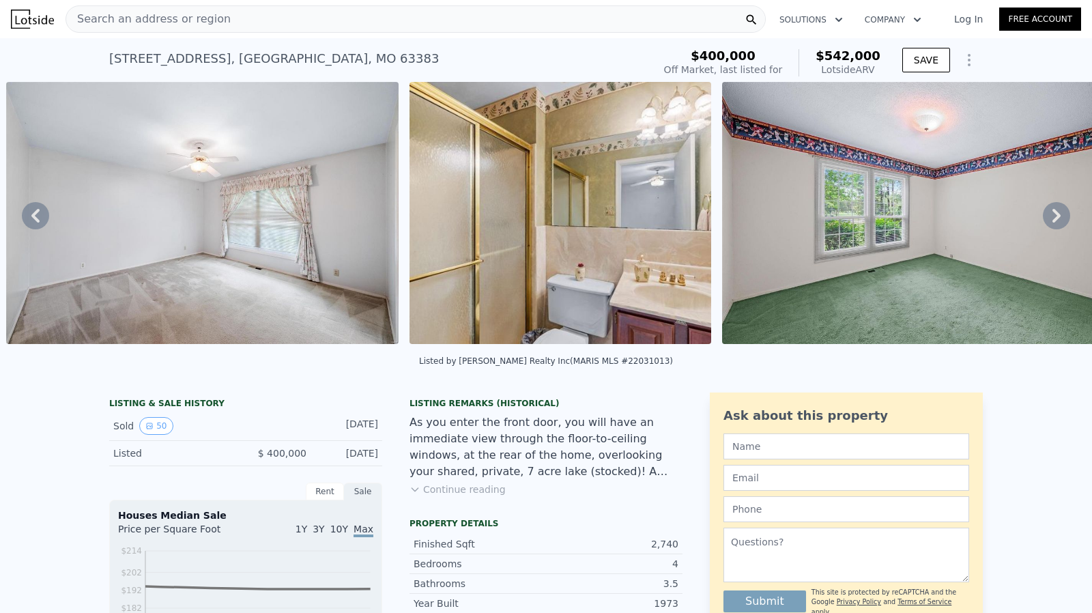
click at [1052, 216] on icon at bounding box center [1056, 216] width 8 height 14
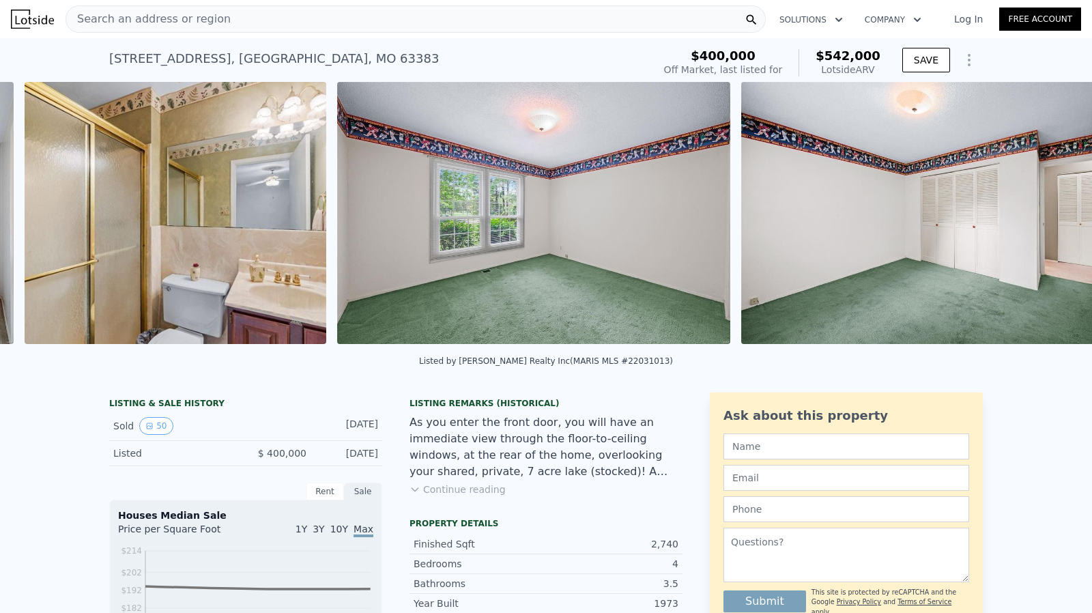
scroll to position [0, 11175]
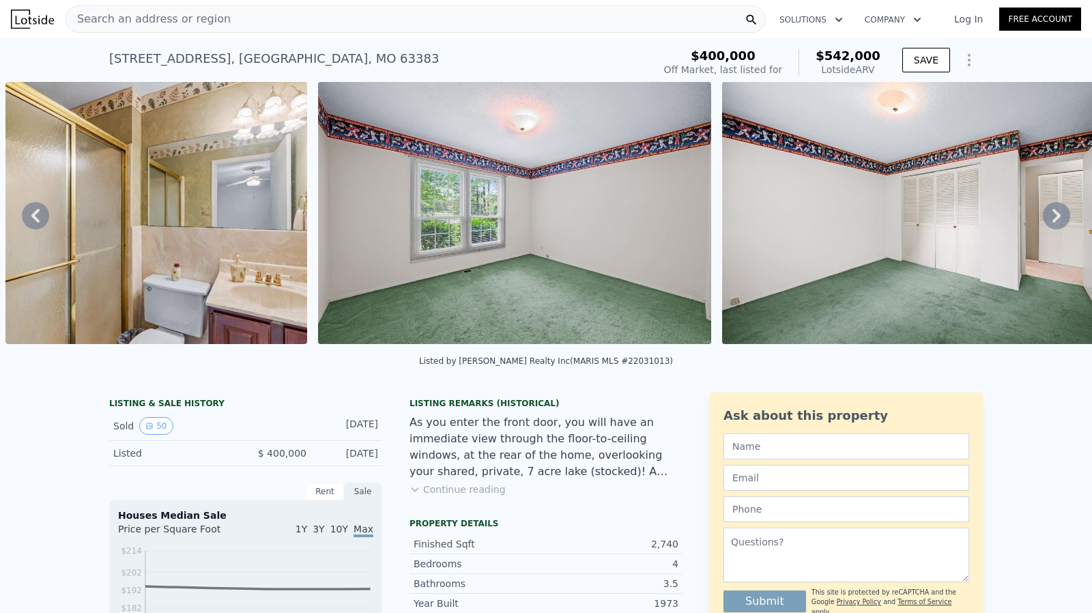
click at [1052, 216] on icon at bounding box center [1056, 216] width 8 height 14
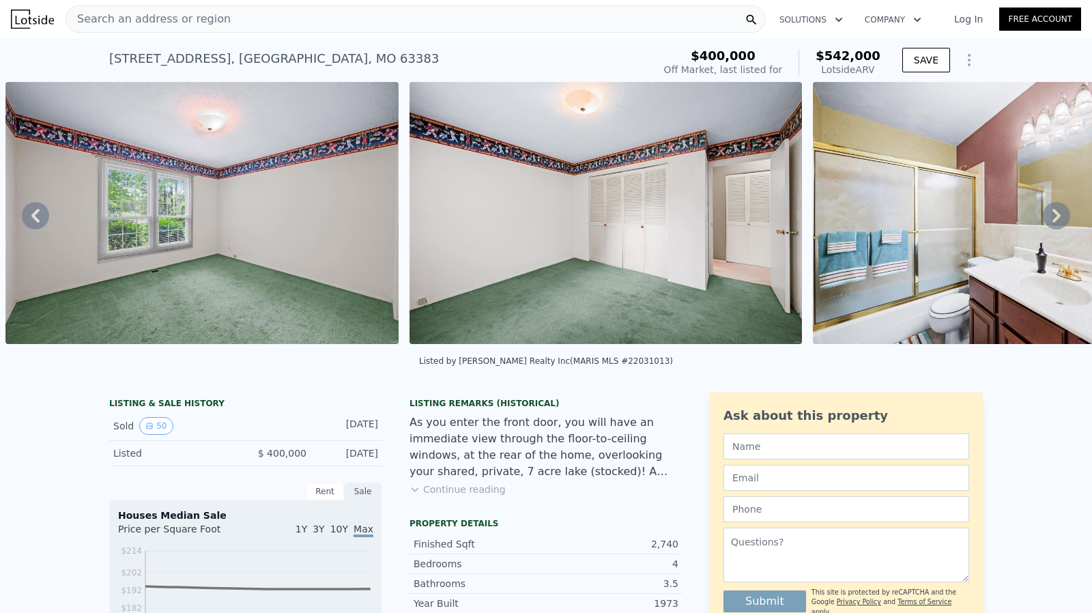
click at [1052, 216] on icon at bounding box center [1056, 216] width 8 height 14
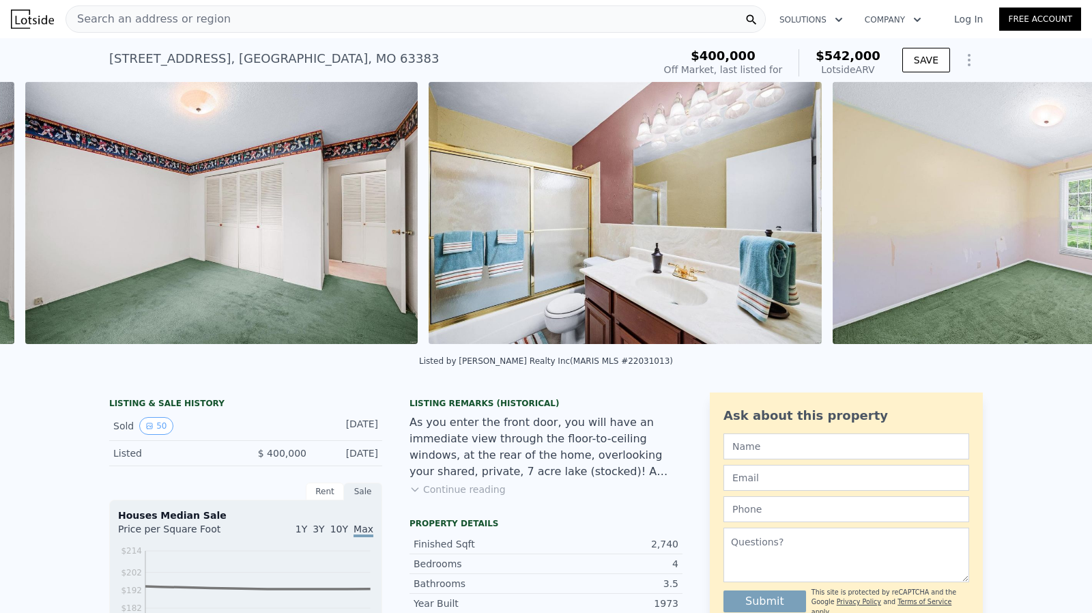
scroll to position [0, 11891]
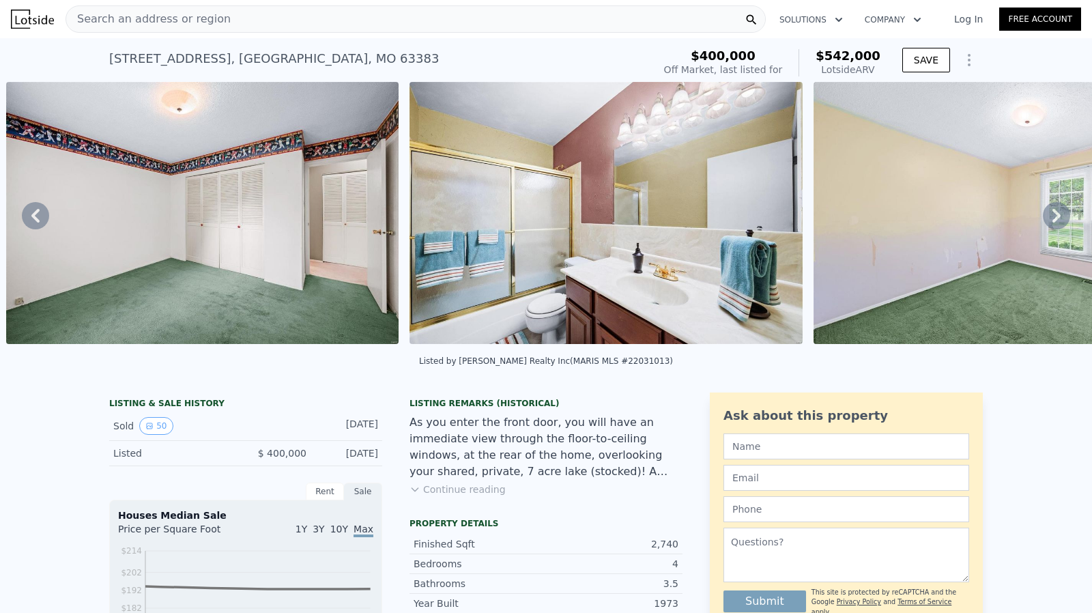
click at [1052, 216] on icon at bounding box center [1056, 216] width 8 height 14
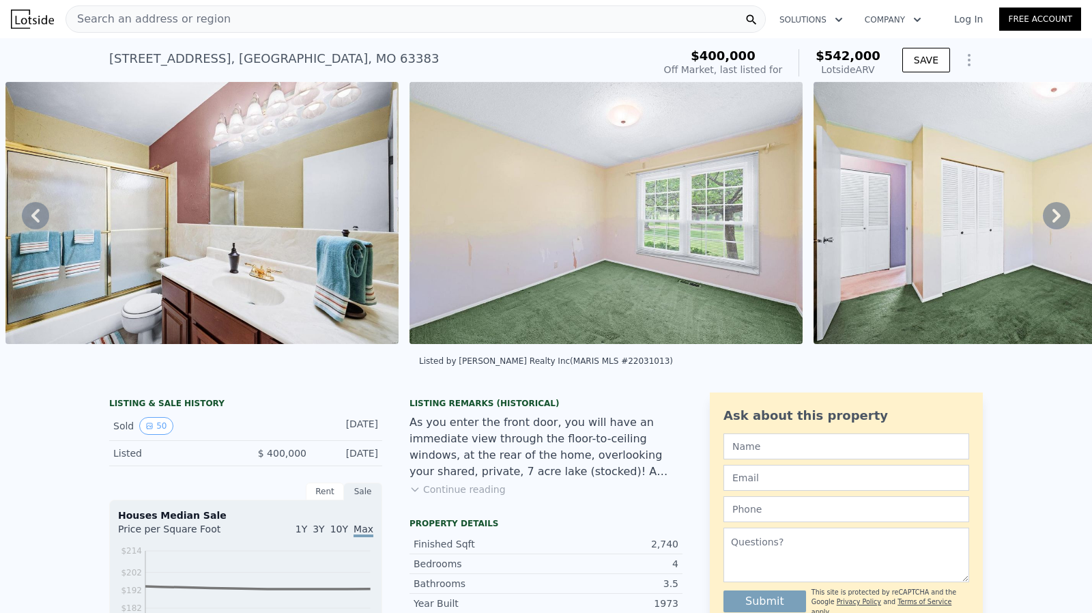
click at [1052, 216] on icon at bounding box center [1056, 216] width 8 height 14
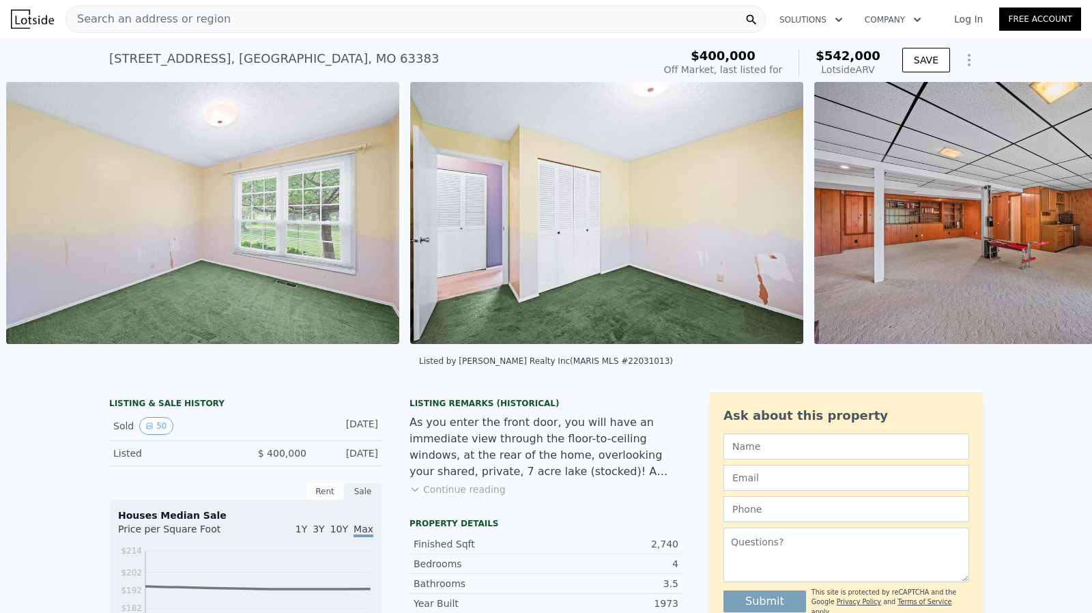
scroll to position [0, 12699]
click at [1052, 216] on icon at bounding box center [1056, 216] width 8 height 14
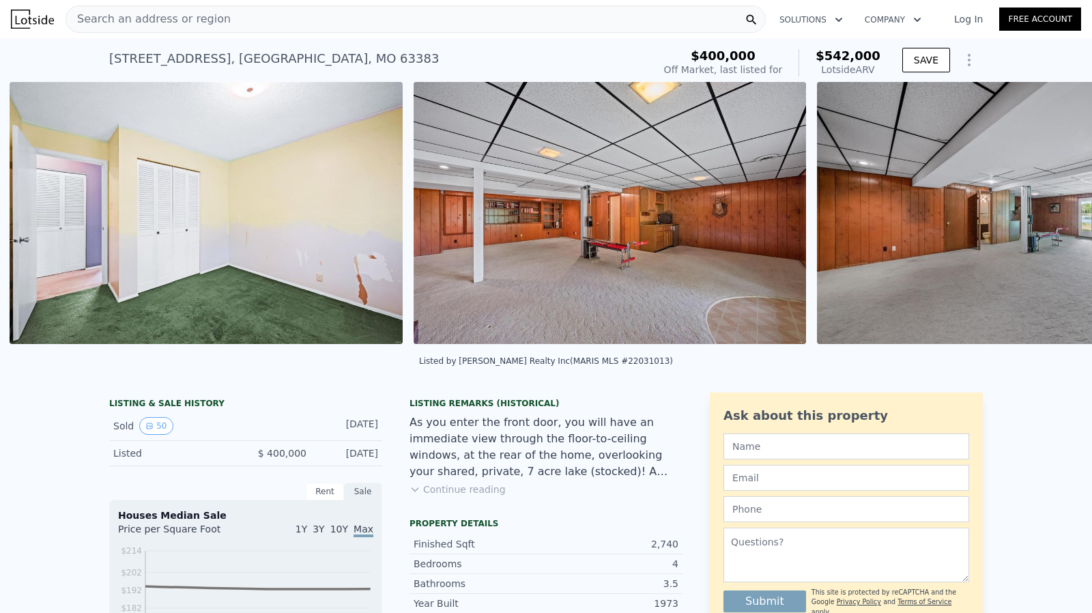
scroll to position [0, 13102]
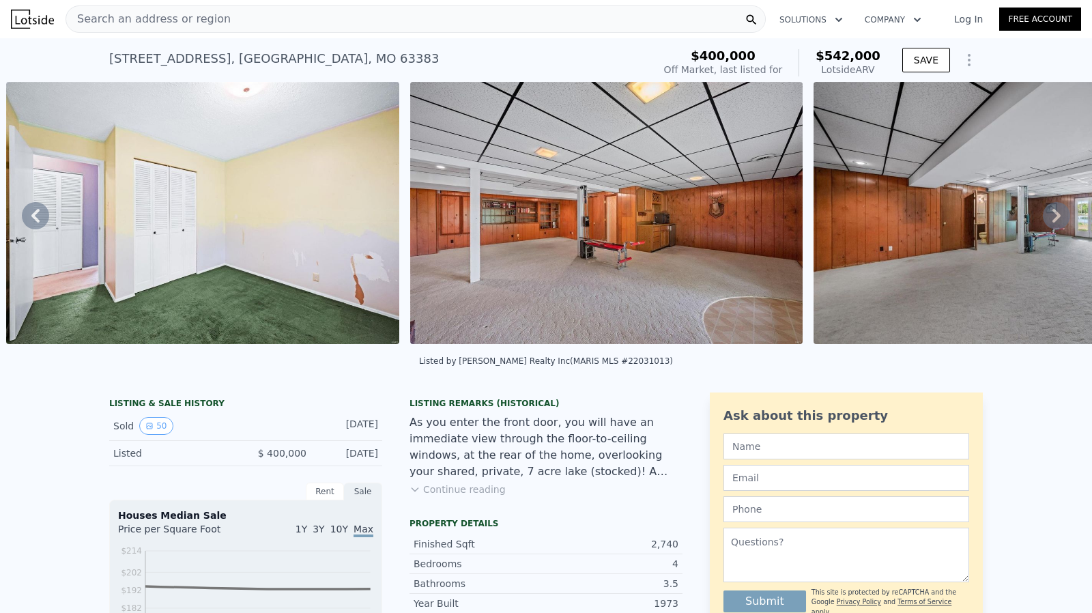
click at [1052, 216] on icon at bounding box center [1056, 216] width 8 height 14
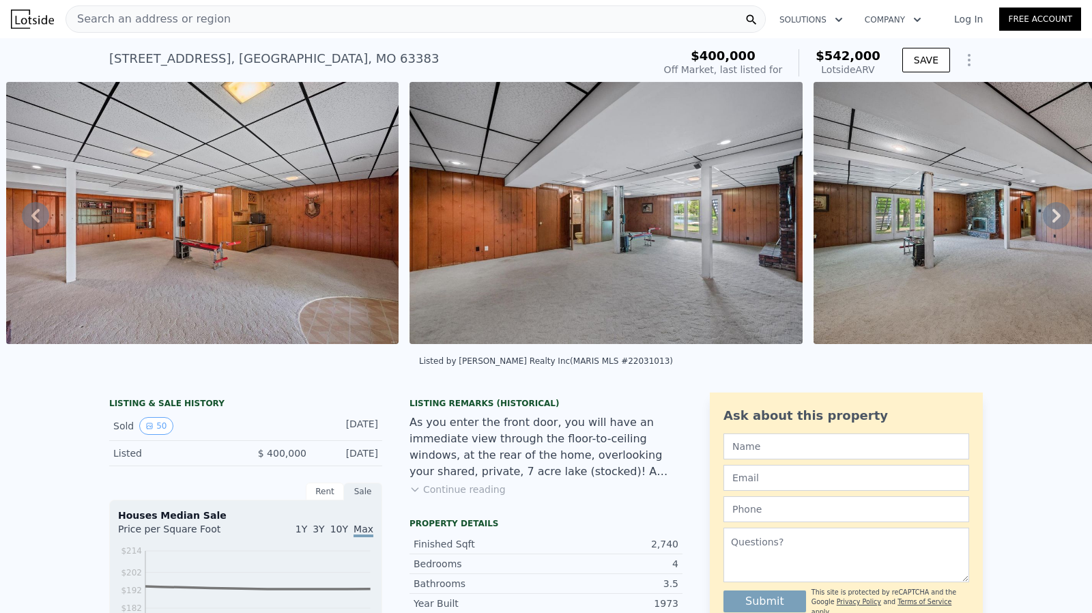
click at [1052, 216] on icon at bounding box center [1056, 216] width 8 height 14
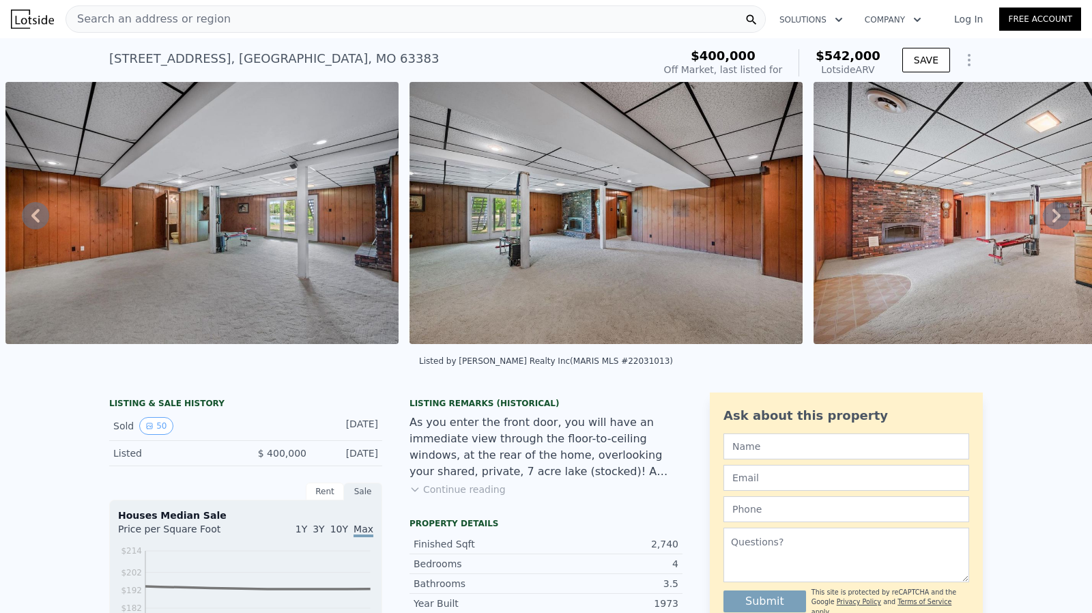
click at [1052, 216] on icon at bounding box center [1056, 216] width 8 height 14
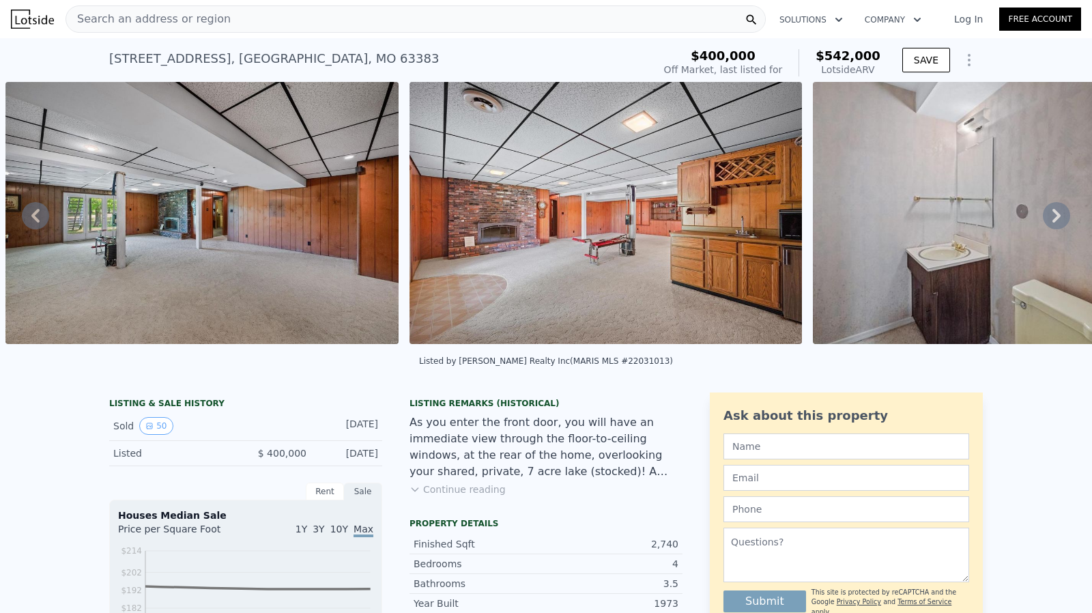
click at [1052, 216] on icon at bounding box center [1056, 216] width 8 height 14
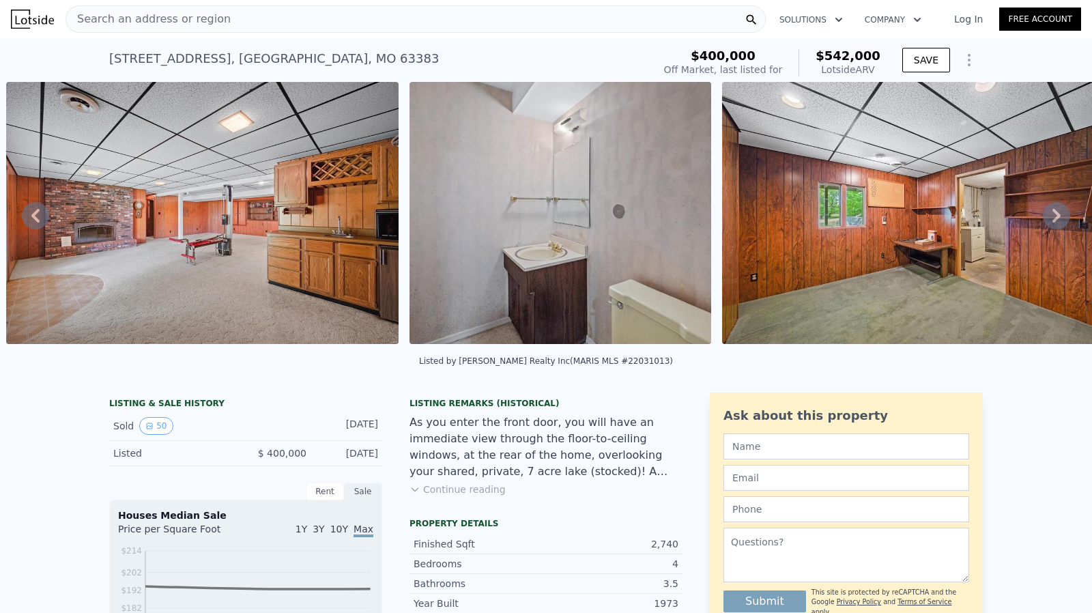
click at [1052, 216] on icon at bounding box center [1056, 216] width 8 height 14
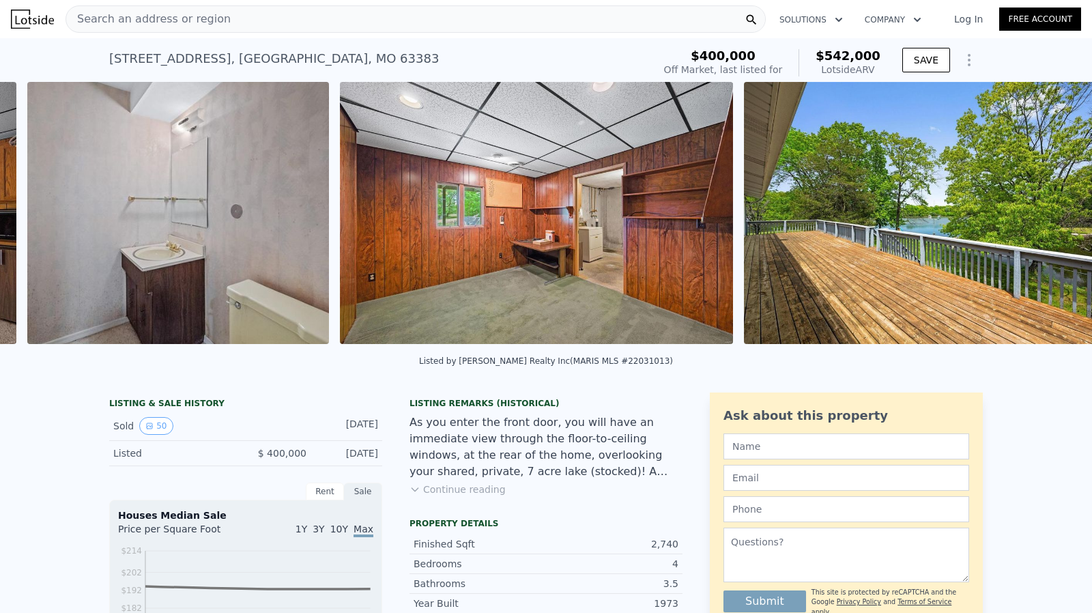
scroll to position [0, 15122]
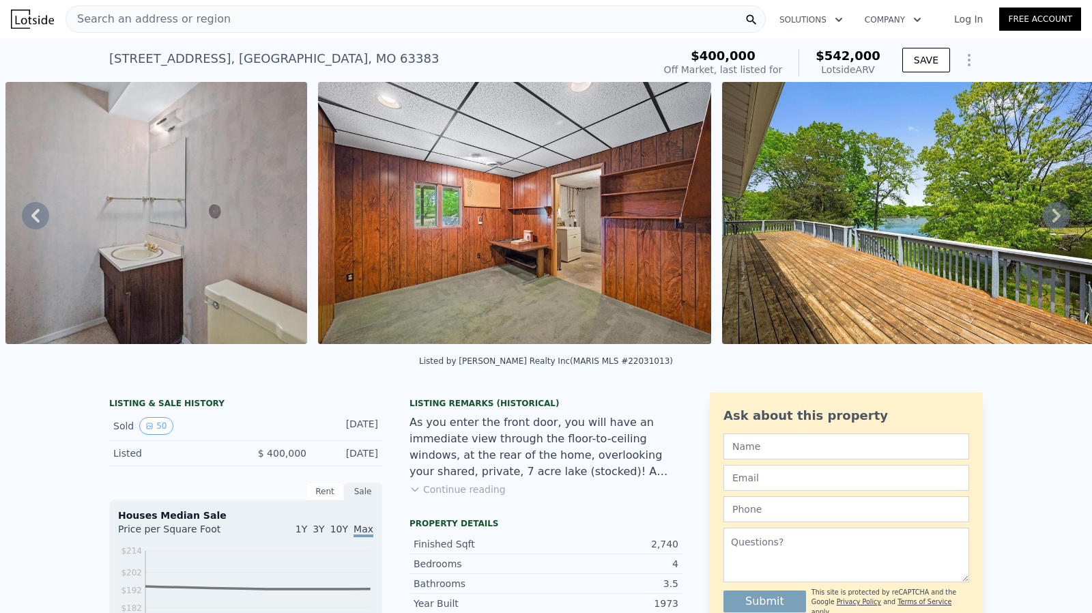
click at [1052, 216] on icon at bounding box center [1056, 216] width 8 height 14
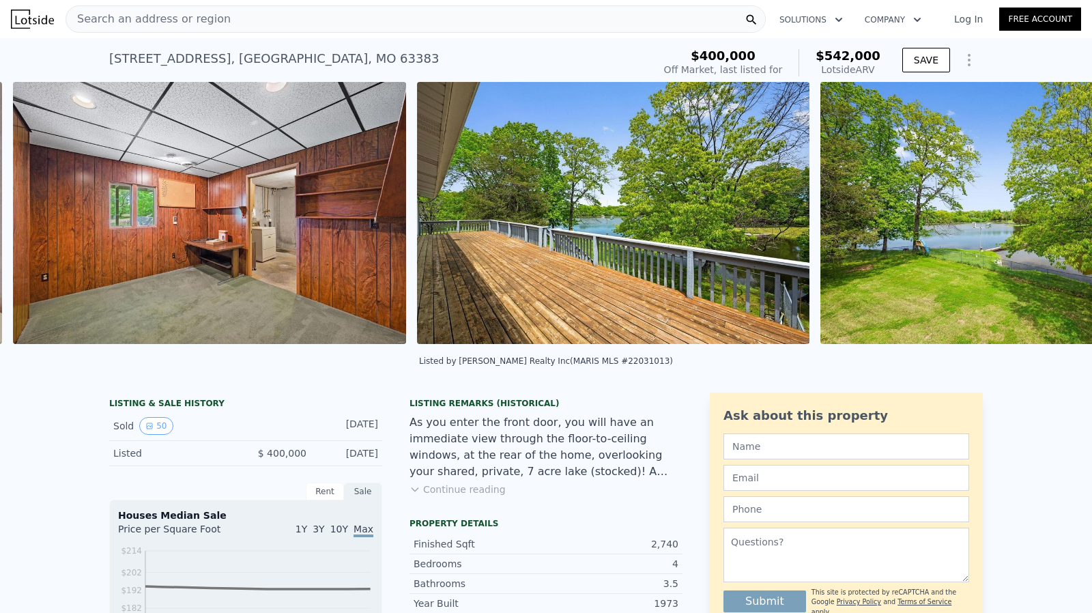
scroll to position [0, 15434]
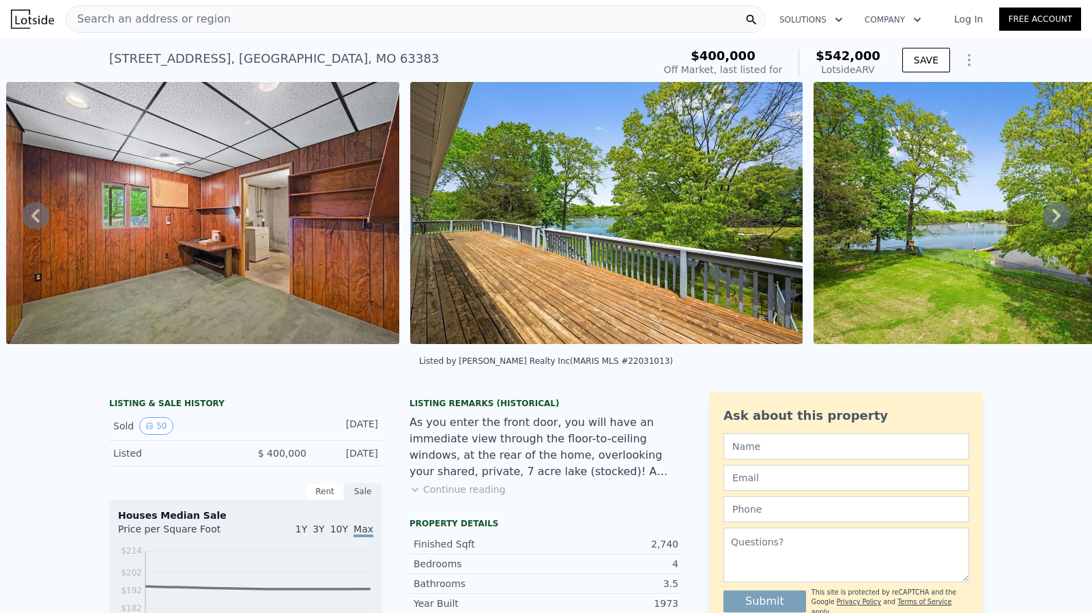
click at [1052, 216] on icon at bounding box center [1056, 216] width 8 height 14
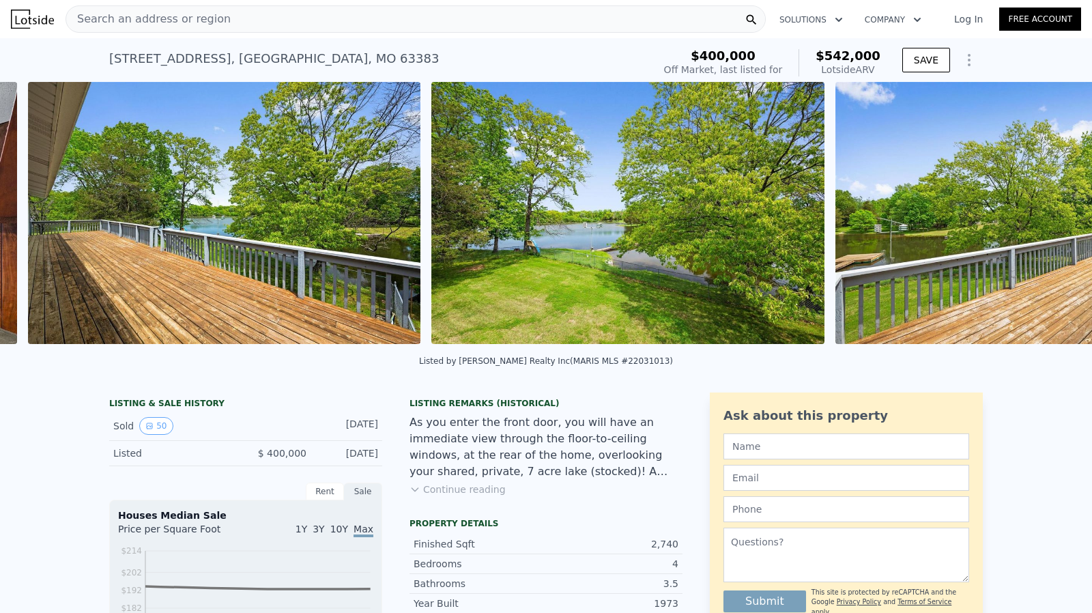
scroll to position [0, 15838]
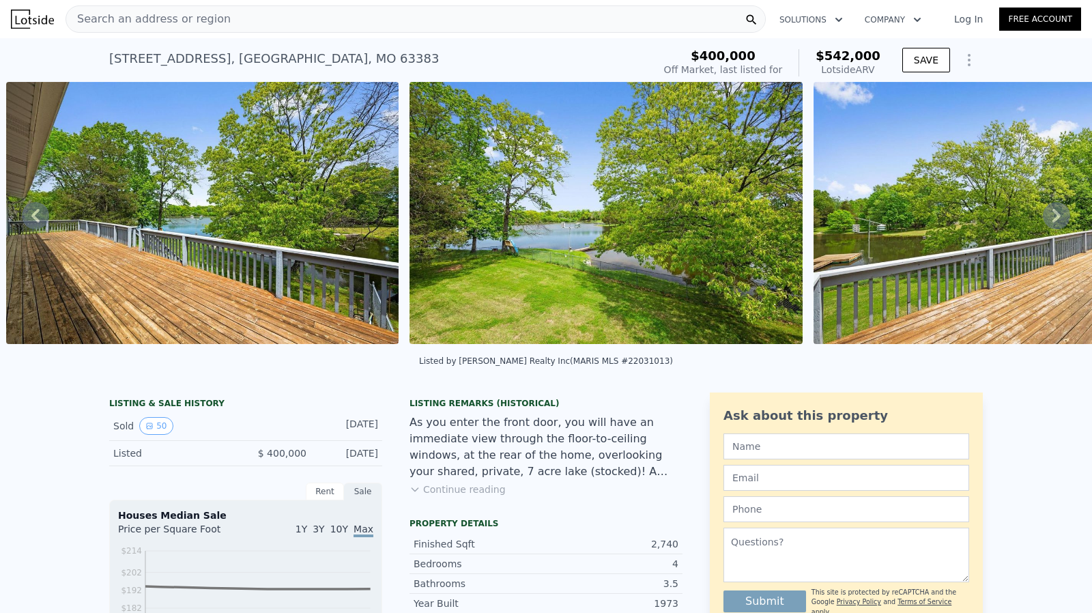
click at [1052, 216] on icon at bounding box center [1056, 216] width 8 height 14
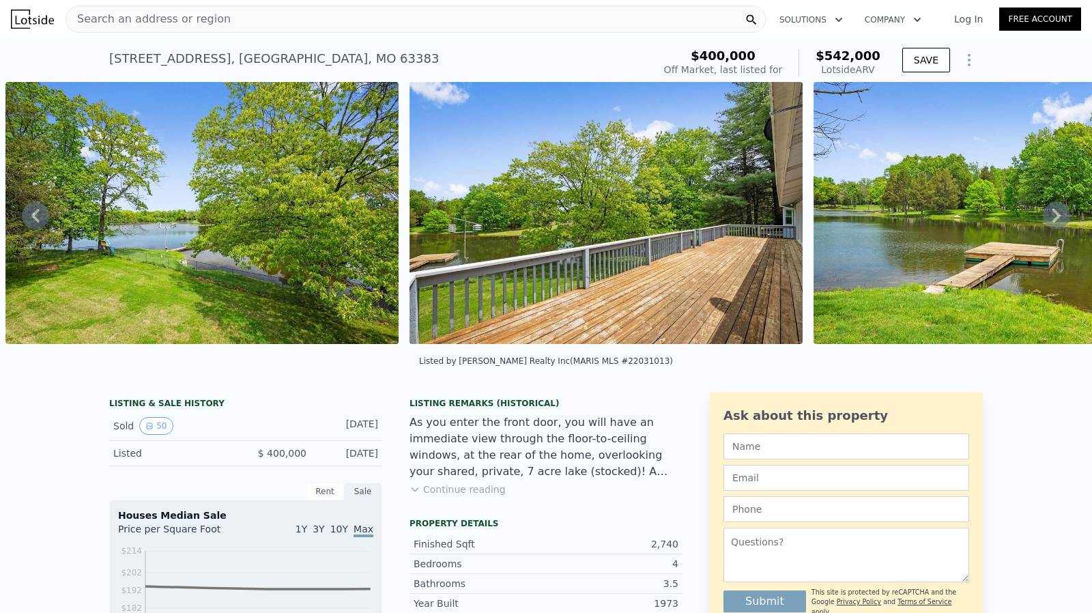
click at [1052, 216] on icon at bounding box center [1056, 216] width 8 height 14
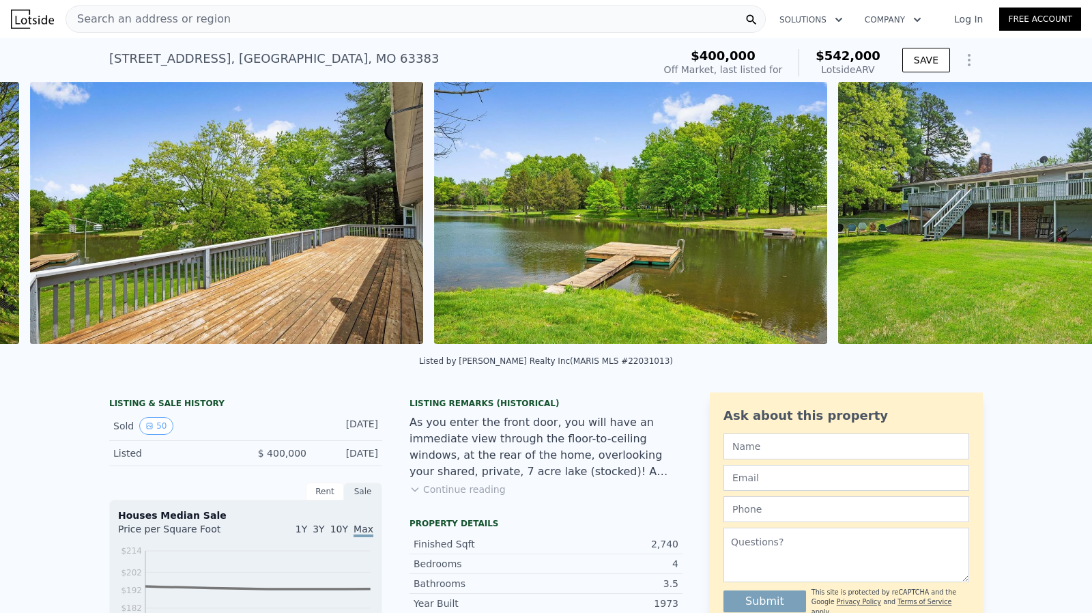
scroll to position [0, 16646]
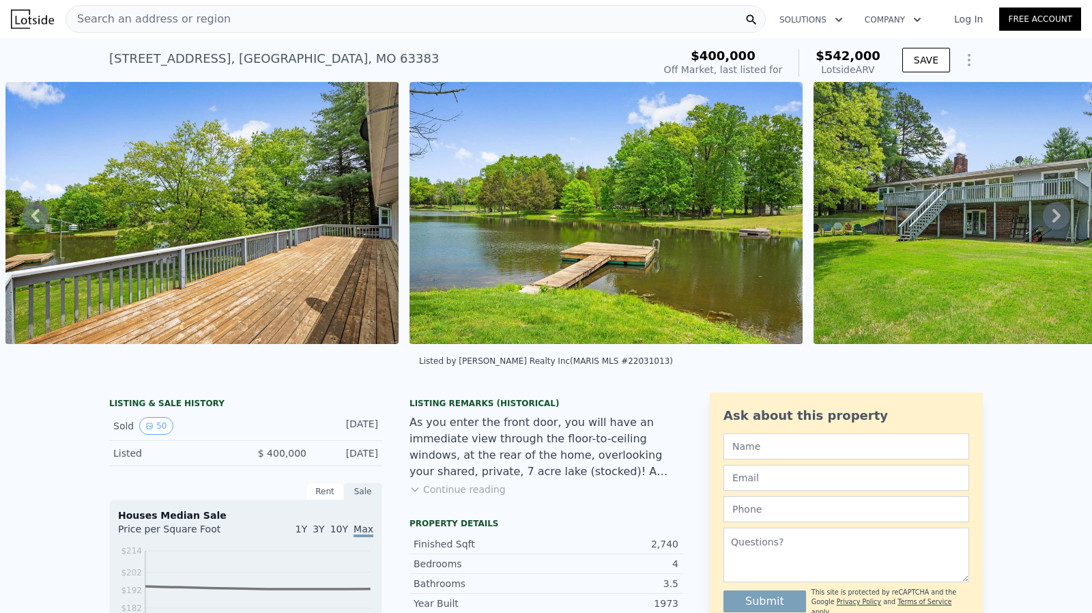
click at [1052, 216] on icon at bounding box center [1056, 216] width 8 height 14
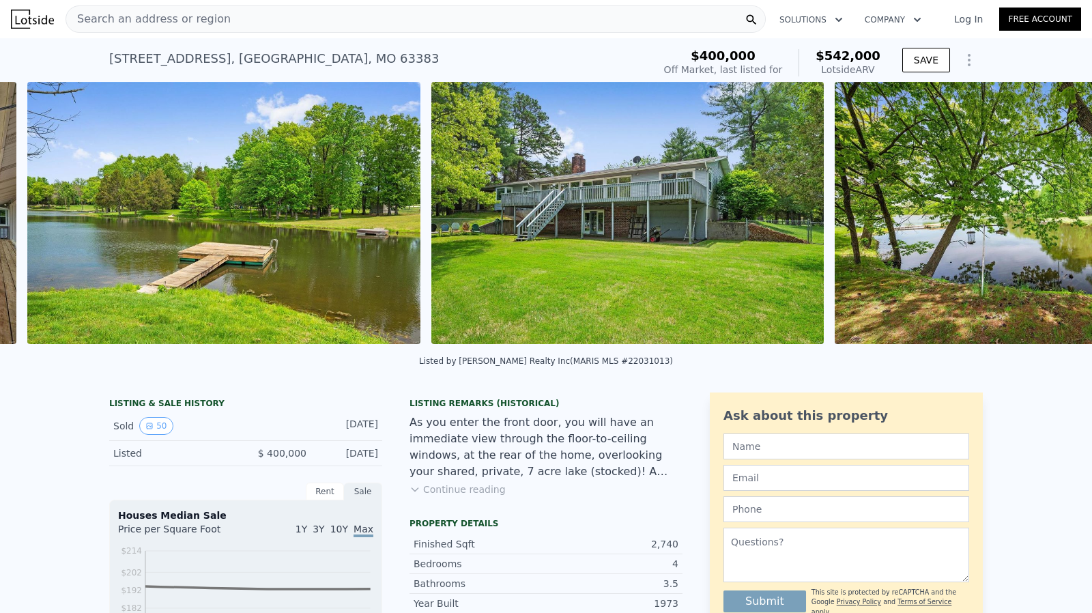
scroll to position [0, 17050]
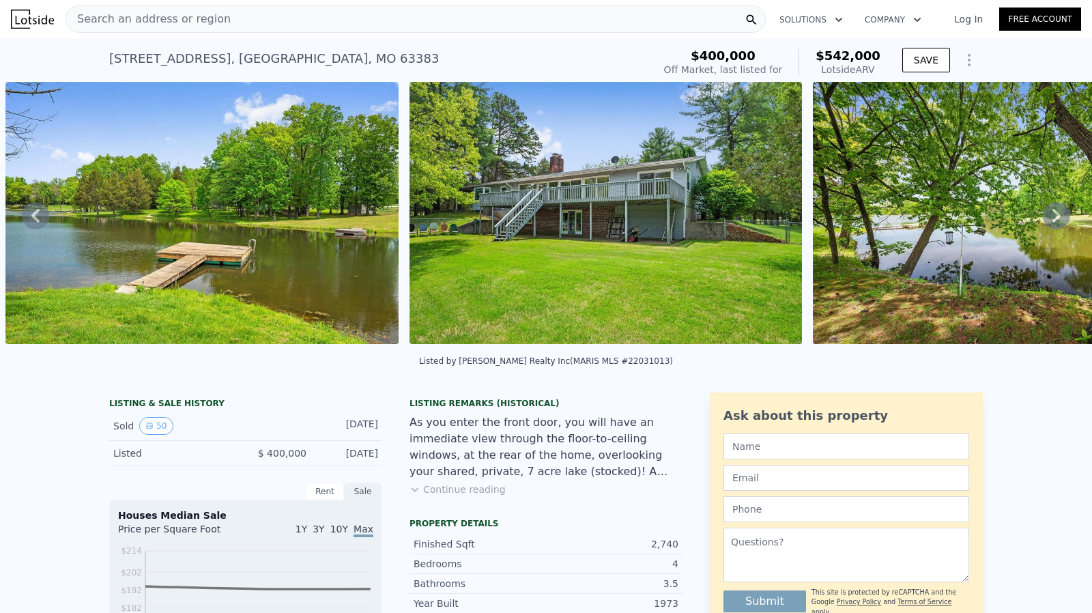
click at [1052, 216] on icon at bounding box center [1056, 216] width 8 height 14
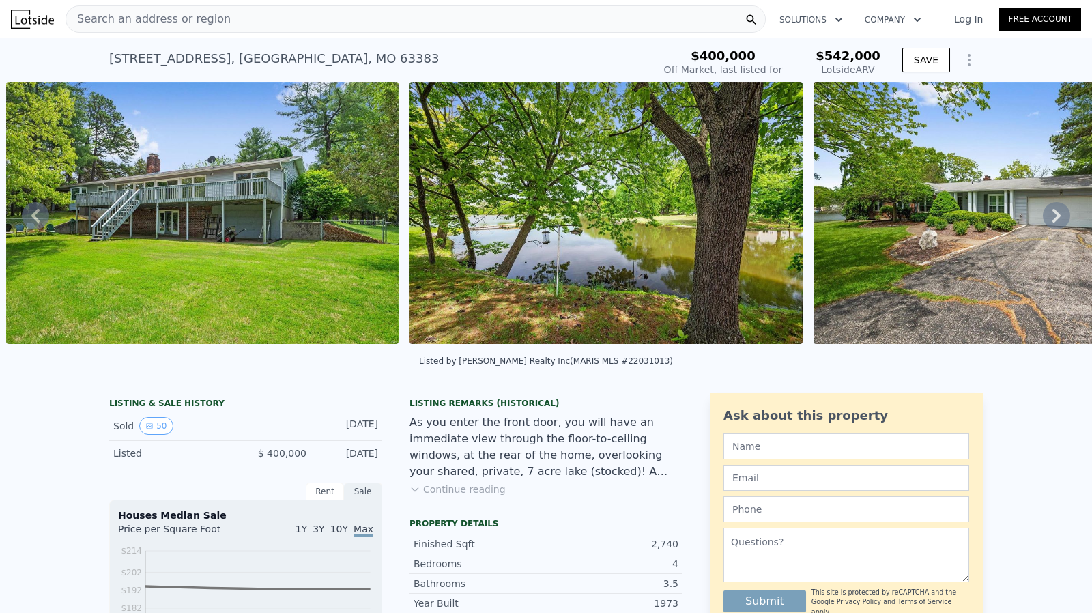
click at [1052, 216] on icon at bounding box center [1056, 216] width 8 height 14
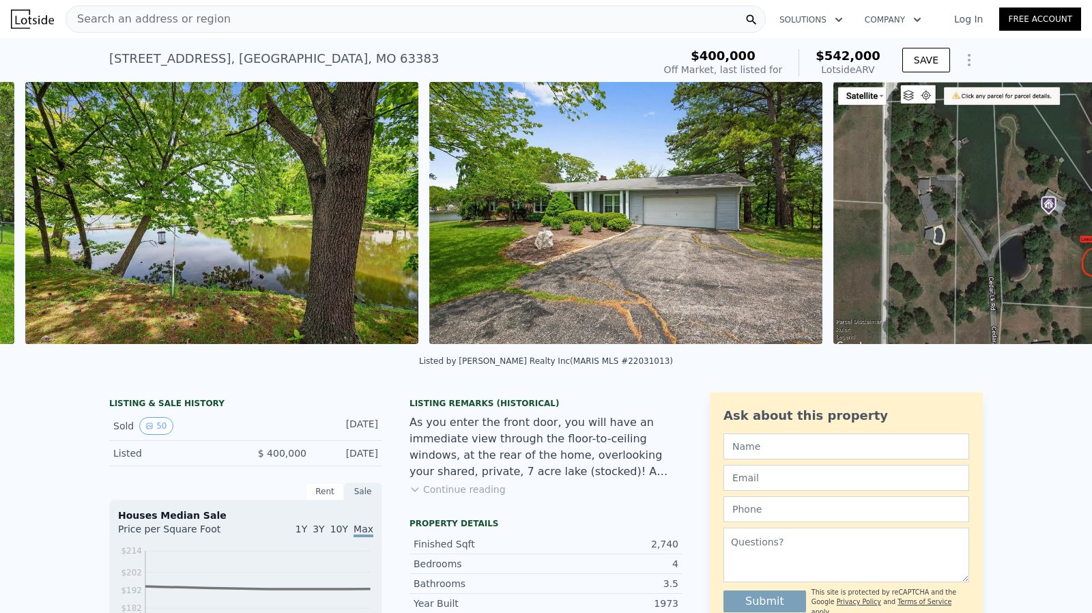
scroll to position [0, 17857]
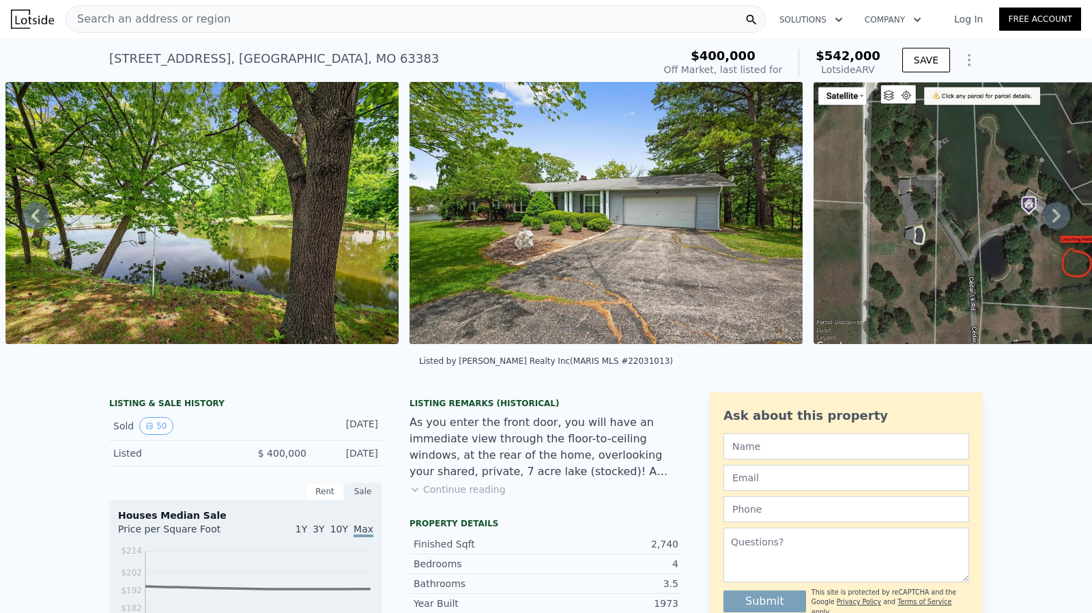
click at [1052, 216] on icon at bounding box center [1056, 216] width 8 height 14
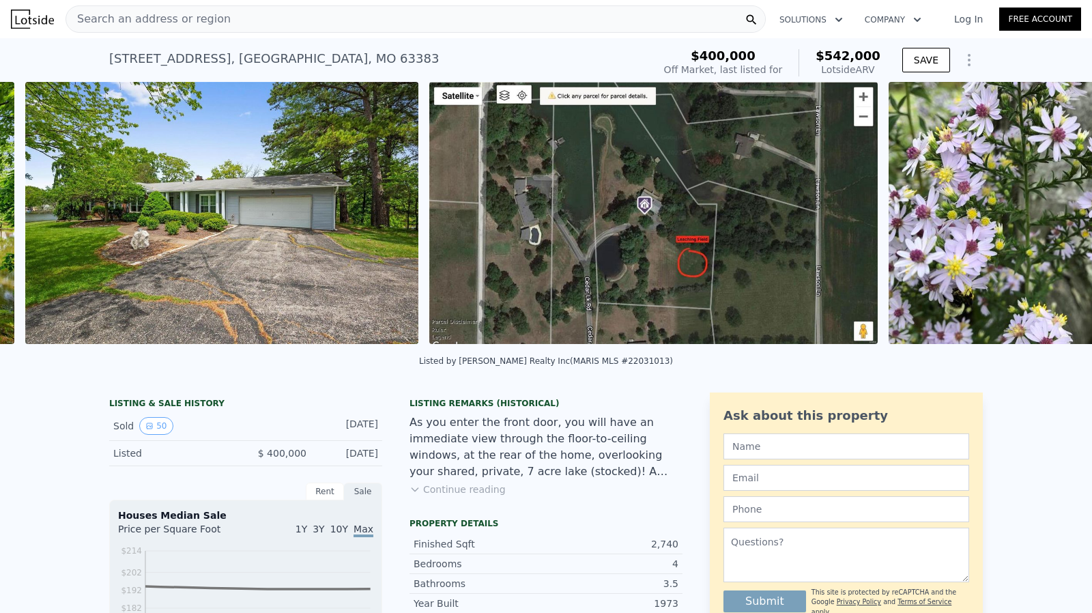
scroll to position [0, 18261]
